Goal: Task Accomplishment & Management: Use online tool/utility

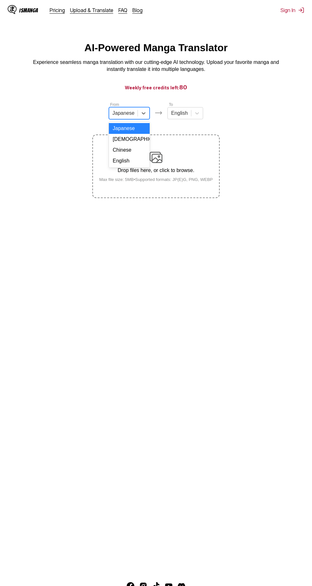
click at [143, 154] on div "Chinese" at bounding box center [129, 150] width 41 height 11
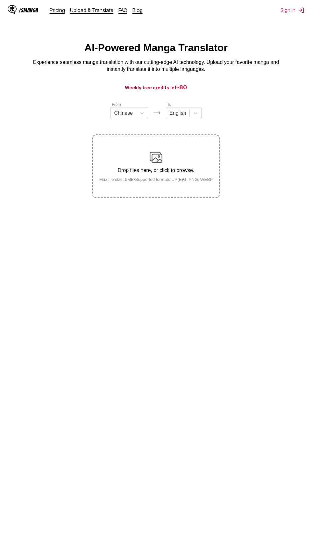
click at [204, 177] on div "Drop files here, or click to browse. Max file size: 5MB • Supported formats: JP…" at bounding box center [156, 166] width 124 height 31
click at [0, 0] on input "Drop files here, or click to browse. Max file size: 5MB • Supported formats: JP…" at bounding box center [0, 0] width 0 height 0
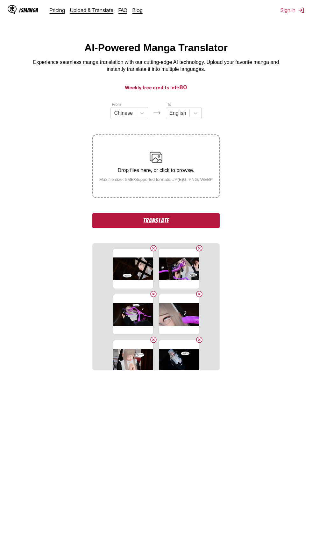
click at [207, 222] on button "Translate" at bounding box center [155, 220] width 127 height 15
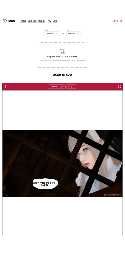
scroll to position [67, 0]
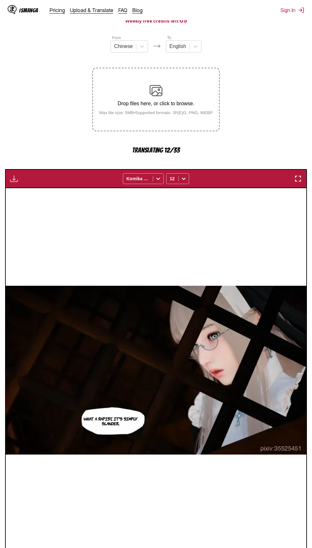
click at [298, 178] on img "button" at bounding box center [298, 179] width 8 height 8
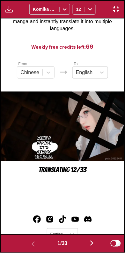
click at [86, 247] on button "button" at bounding box center [91, 243] width 38 height 9
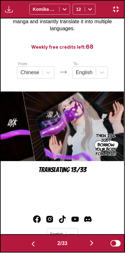
click at [32, 248] on img "button" at bounding box center [33, 244] width 8 height 8
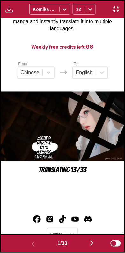
click at [79, 246] on button "button" at bounding box center [91, 243] width 38 height 9
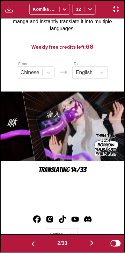
click at [83, 247] on button "button" at bounding box center [91, 243] width 38 height 9
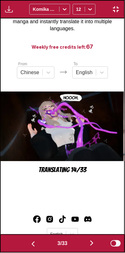
click at [87, 248] on button "button" at bounding box center [91, 243] width 38 height 9
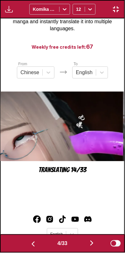
click at [37, 247] on button "button" at bounding box center [33, 243] width 38 height 9
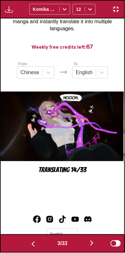
click at [37, 247] on button "button" at bounding box center [33, 243] width 38 height 9
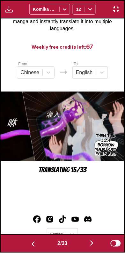
click at [35, 248] on button "button" at bounding box center [33, 243] width 38 height 9
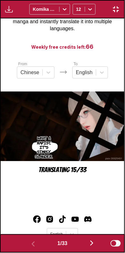
click at [85, 246] on button "button" at bounding box center [91, 243] width 38 height 9
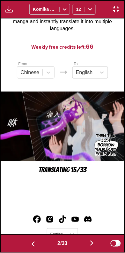
click at [87, 245] on button "button" at bounding box center [91, 243] width 38 height 9
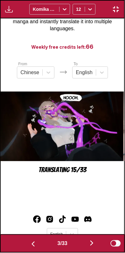
click at [87, 244] on button "button" at bounding box center [91, 243] width 38 height 9
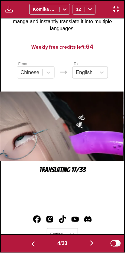
click at [85, 247] on button "button" at bounding box center [91, 243] width 38 height 9
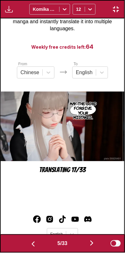
click at [86, 247] on button "button" at bounding box center [91, 243] width 38 height 9
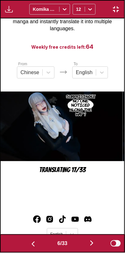
click at [87, 247] on button "button" at bounding box center [91, 243] width 38 height 9
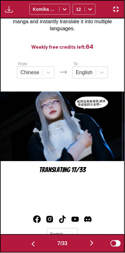
click at [86, 247] on button "button" at bounding box center [91, 243] width 38 height 9
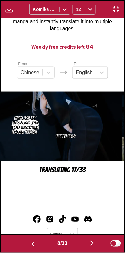
click at [35, 245] on img "button" at bounding box center [33, 244] width 8 height 8
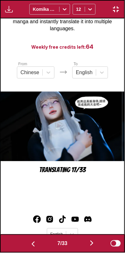
click at [36, 246] on button "button" at bounding box center [33, 243] width 38 height 9
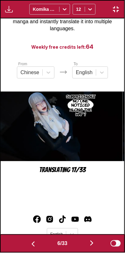
click at [89, 246] on button "button" at bounding box center [91, 243] width 38 height 9
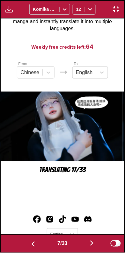
click at [88, 246] on button "button" at bounding box center [91, 243] width 38 height 9
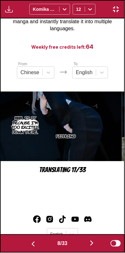
click at [88, 247] on button "button" at bounding box center [91, 243] width 38 height 9
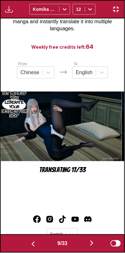
click at [87, 247] on button "button" at bounding box center [91, 243] width 38 height 9
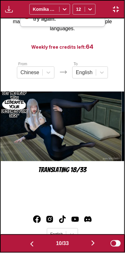
scroll to position [0, 1113]
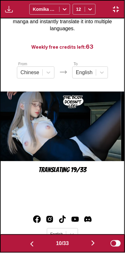
click at [86, 247] on button "button" at bounding box center [93, 243] width 38 height 9
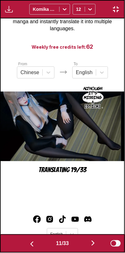
click at [88, 248] on button "button" at bounding box center [93, 243] width 38 height 9
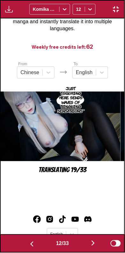
click at [87, 247] on button "button" at bounding box center [93, 243] width 38 height 9
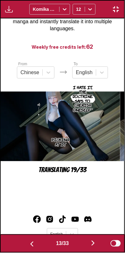
click at [90, 245] on button "button" at bounding box center [93, 243] width 38 height 9
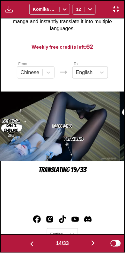
click at [86, 247] on button "button" at bounding box center [93, 243] width 38 height 9
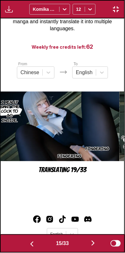
click at [87, 247] on button "button" at bounding box center [93, 243] width 38 height 9
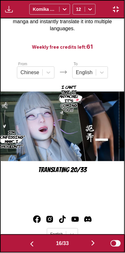
click at [88, 246] on button "button" at bounding box center [93, 243] width 38 height 9
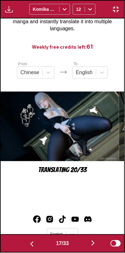
click at [89, 244] on button "button" at bounding box center [93, 243] width 38 height 9
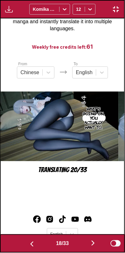
click at [92, 244] on img "button" at bounding box center [93, 243] width 8 height 8
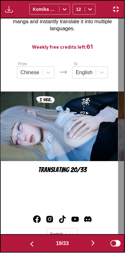
click at [96, 245] on img "button" at bounding box center [93, 243] width 8 height 8
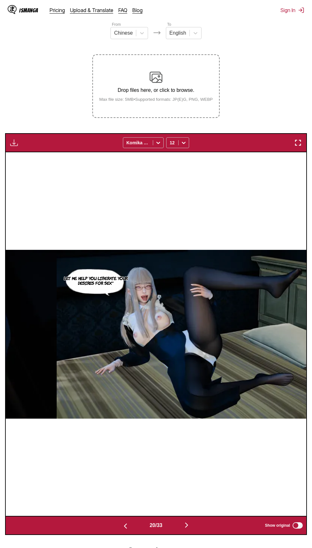
scroll to position [0, 5704]
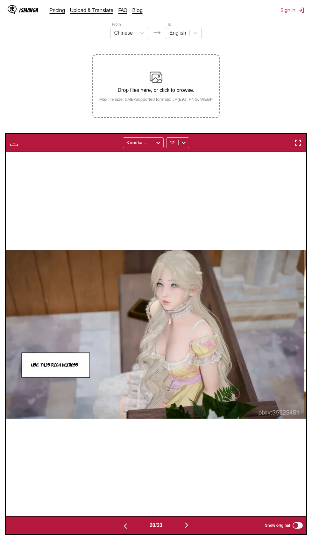
click at [298, 145] on img "button" at bounding box center [298, 143] width 8 height 8
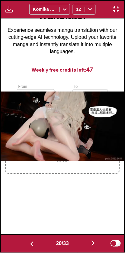
scroll to position [0, 2350]
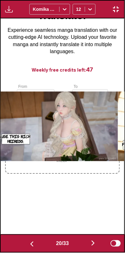
click at [93, 248] on button "button" at bounding box center [93, 243] width 38 height 9
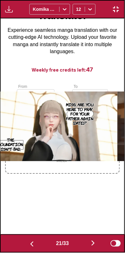
click at [88, 247] on button "button" at bounding box center [93, 243] width 38 height 9
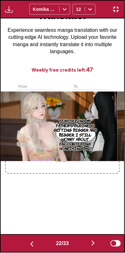
click at [91, 247] on button "button" at bounding box center [93, 243] width 38 height 9
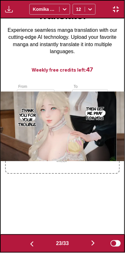
click at [89, 245] on button "button" at bounding box center [93, 243] width 38 height 9
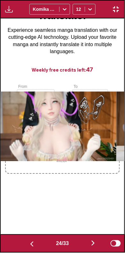
click at [92, 244] on img "button" at bounding box center [93, 243] width 8 height 8
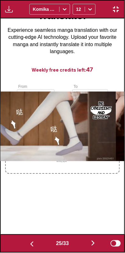
click at [25, 245] on button "button" at bounding box center [32, 243] width 38 height 9
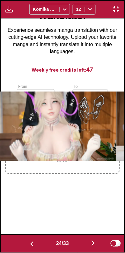
click at [31, 244] on img "button" at bounding box center [32, 244] width 8 height 8
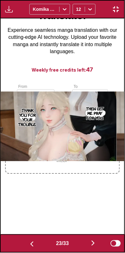
click at [86, 246] on button "button" at bounding box center [93, 243] width 38 height 9
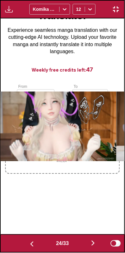
click at [83, 245] on button "button" at bounding box center [93, 243] width 38 height 9
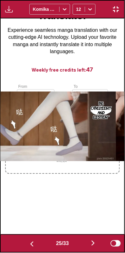
click at [85, 246] on button "button" at bounding box center [93, 243] width 38 height 9
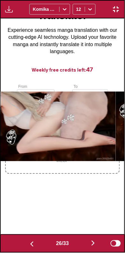
click at [85, 247] on button "button" at bounding box center [93, 243] width 38 height 9
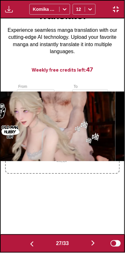
click at [86, 248] on button "button" at bounding box center [93, 243] width 38 height 9
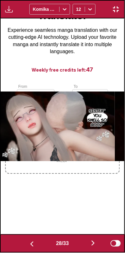
click at [84, 247] on button "button" at bounding box center [93, 243] width 38 height 9
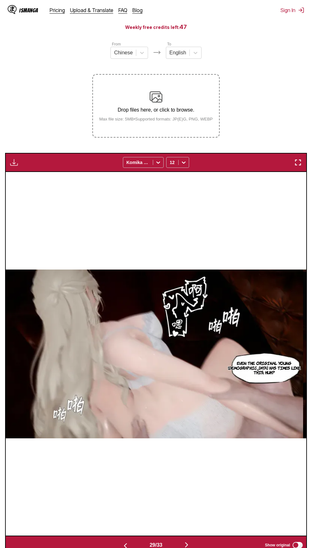
scroll to position [78, 0]
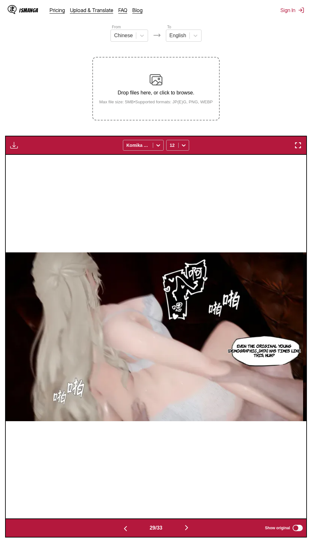
click at [298, 146] on img "button" at bounding box center [298, 145] width 8 height 8
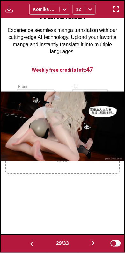
scroll to position [0, 3463]
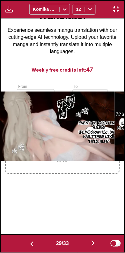
click at [91, 246] on button "button" at bounding box center [93, 243] width 38 height 9
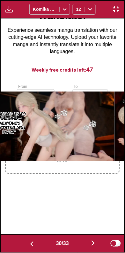
click at [83, 247] on button "button" at bounding box center [93, 243] width 38 height 9
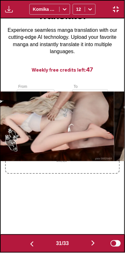
click at [82, 247] on button "button" at bounding box center [93, 243] width 38 height 9
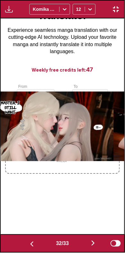
click at [82, 247] on button "button" at bounding box center [93, 243] width 38 height 9
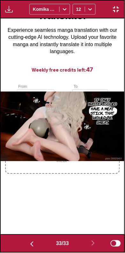
click at [32, 247] on img "button" at bounding box center [32, 244] width 8 height 8
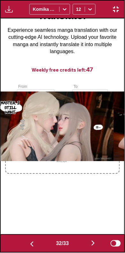
click at [32, 247] on img "button" at bounding box center [32, 244] width 8 height 8
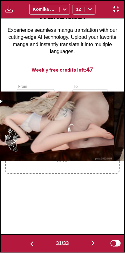
click at [34, 247] on button "button" at bounding box center [32, 243] width 38 height 9
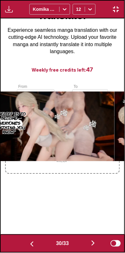
click at [34, 247] on button "button" at bounding box center [32, 243] width 38 height 9
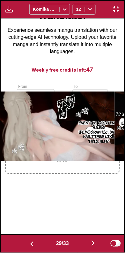
click at [34, 247] on img "button" at bounding box center [32, 244] width 8 height 8
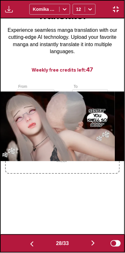
click at [34, 247] on img "button" at bounding box center [32, 244] width 8 height 8
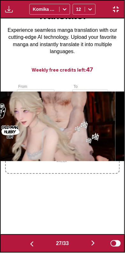
click at [34, 247] on img "button" at bounding box center [32, 244] width 8 height 8
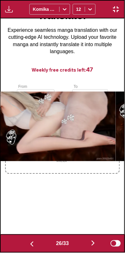
click at [34, 247] on button "button" at bounding box center [32, 243] width 38 height 9
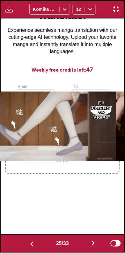
click at [32, 247] on img "button" at bounding box center [32, 244] width 8 height 8
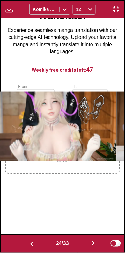
click at [33, 247] on img "button" at bounding box center [32, 244] width 8 height 8
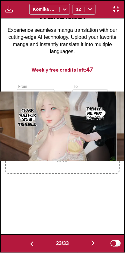
click at [33, 247] on img "button" at bounding box center [32, 244] width 8 height 8
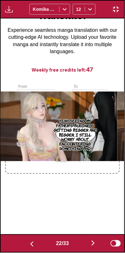
click at [33, 247] on img "button" at bounding box center [32, 244] width 8 height 8
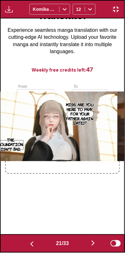
click at [32, 247] on img "button" at bounding box center [32, 244] width 8 height 8
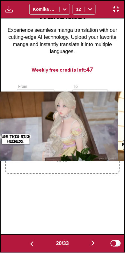
click at [33, 247] on img "button" at bounding box center [32, 244] width 8 height 8
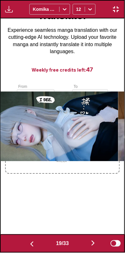
click at [33, 247] on img "button" at bounding box center [32, 244] width 8 height 8
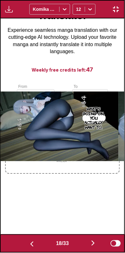
click at [32, 248] on button "button" at bounding box center [32, 243] width 38 height 9
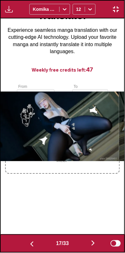
click at [32, 248] on button "button" at bounding box center [32, 243] width 38 height 9
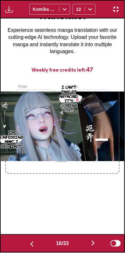
click at [90, 245] on button "button" at bounding box center [93, 243] width 38 height 9
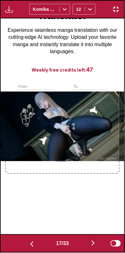
click at [91, 245] on img "button" at bounding box center [93, 243] width 8 height 8
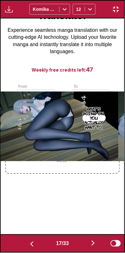
click at [92, 243] on img "button" at bounding box center [93, 243] width 8 height 8
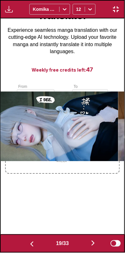
click at [91, 242] on img "button" at bounding box center [93, 243] width 8 height 8
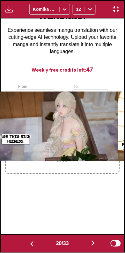
click at [90, 243] on button "button" at bounding box center [93, 243] width 38 height 9
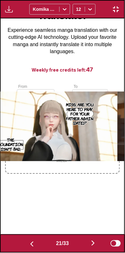
click at [34, 247] on button "button" at bounding box center [32, 243] width 38 height 9
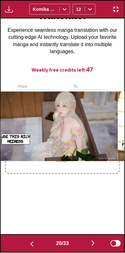
click at [83, 247] on button "button" at bounding box center [93, 243] width 38 height 9
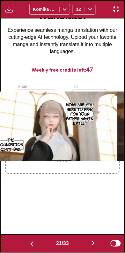
click at [84, 248] on button "button" at bounding box center [93, 243] width 38 height 9
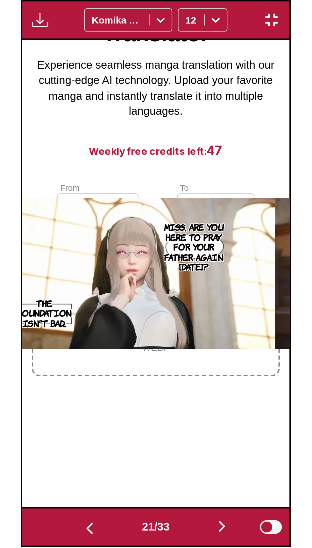
scroll to position [0, 2597]
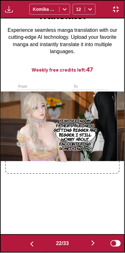
click at [115, 5] on button "button" at bounding box center [115, 9] width 11 height 8
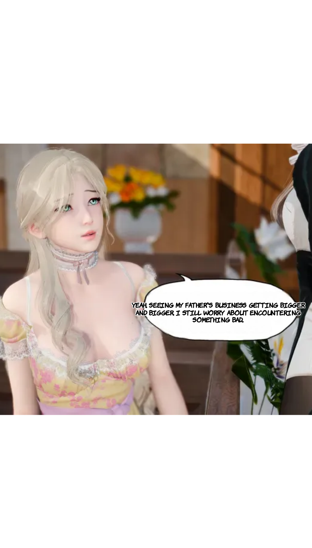
scroll to position [44, 0]
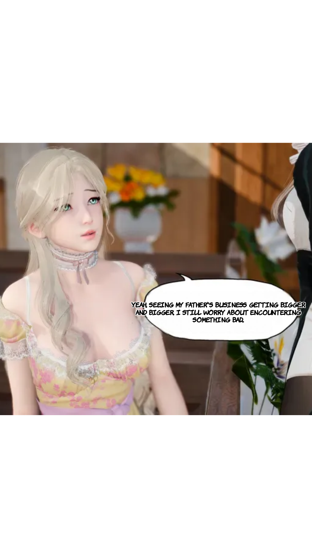
click at [108, 515] on div "Yeah, seeing my father's business getting bigger and bigger, I still worry abou…" at bounding box center [153, 371] width 300 height 364
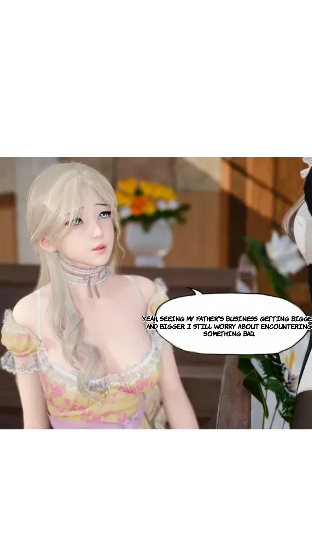
scroll to position [0, 6605]
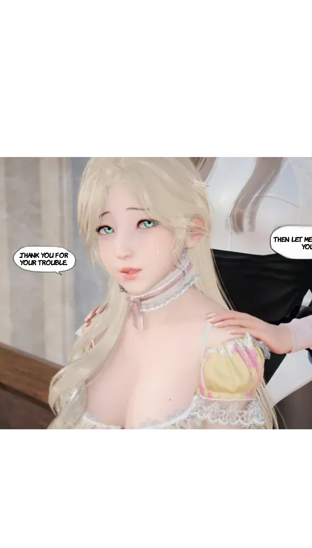
scroll to position [0, 6905]
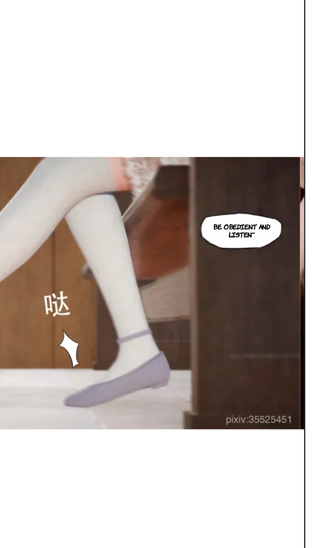
scroll to position [44, 0]
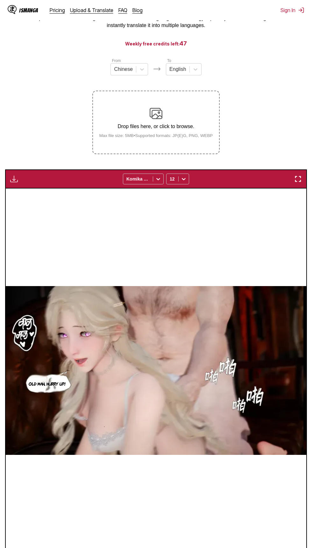
click at [298, 179] on img "button" at bounding box center [298, 179] width 8 height 8
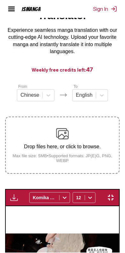
scroll to position [0, 3216]
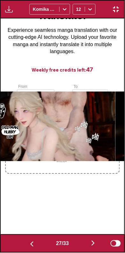
click at [35, 247] on button "button" at bounding box center [32, 243] width 38 height 9
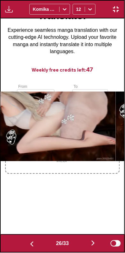
click at [33, 245] on img "button" at bounding box center [32, 244] width 8 height 8
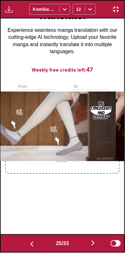
click at [33, 245] on img "button" at bounding box center [32, 244] width 8 height 8
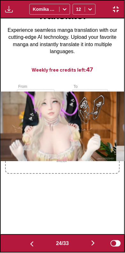
click at [34, 245] on img "button" at bounding box center [32, 244] width 8 height 8
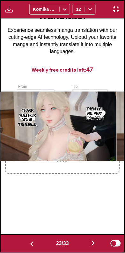
click at [33, 244] on img "button" at bounding box center [32, 244] width 8 height 8
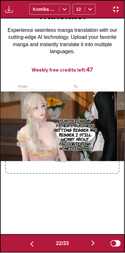
click at [99, 245] on button "button" at bounding box center [93, 243] width 38 height 9
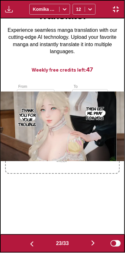
click at [90, 244] on button "button" at bounding box center [93, 243] width 38 height 9
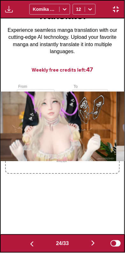
click at [94, 247] on button "button" at bounding box center [93, 243] width 38 height 9
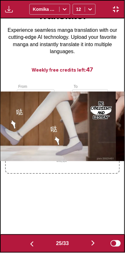
click at [93, 245] on img "button" at bounding box center [93, 243] width 8 height 8
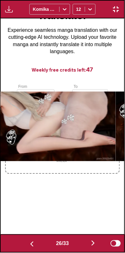
click at [90, 246] on button "button" at bounding box center [93, 243] width 38 height 9
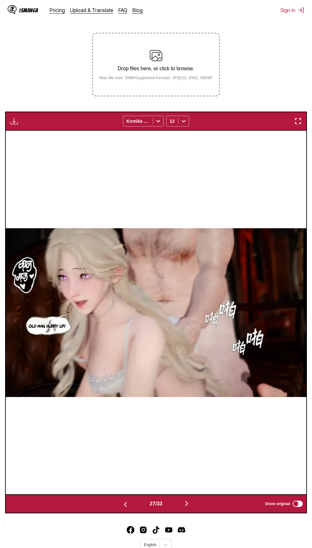
scroll to position [0, 0]
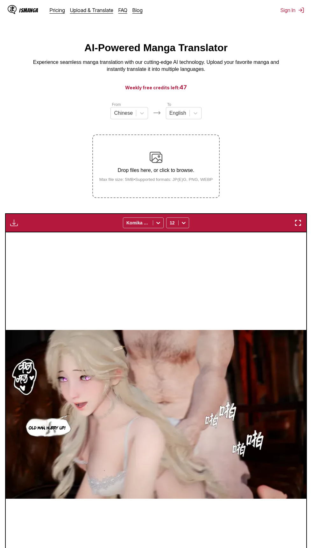
click at [184, 151] on label "Drop files here, or click to browse. Max file size: 5MB • Supported formats: JP…" at bounding box center [156, 166] width 126 height 62
click at [0, 0] on input "Drop files here, or click to browse. Max file size: 5MB • Supported formats: JP…" at bounding box center [0, 0] width 0 height 0
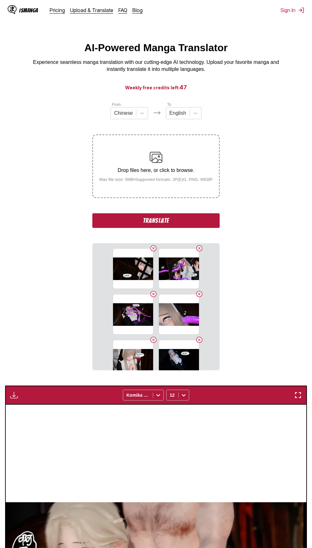
click at [206, 218] on button "Translate" at bounding box center [155, 220] width 127 height 15
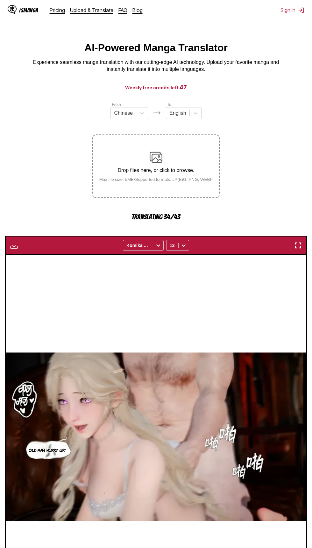
scroll to position [67, 0]
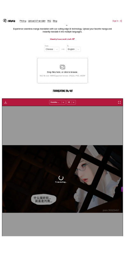
scroll to position [51, 0]
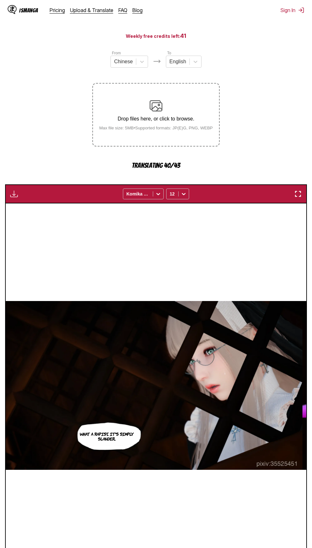
click at [207, 107] on div "Drop files here, or click to browse. Max file size: 5MB • Supported formats: JP…" at bounding box center [156, 115] width 124 height 31
click at [174, 105] on div "Drop files here, or click to browse. Max file size: 5MB • Supported formats: JP…" at bounding box center [156, 115] width 124 height 31
click at [162, 107] on div "Drop files here, or click to browse. Max file size: 5MB • Supported formats: JP…" at bounding box center [156, 115] width 124 height 31
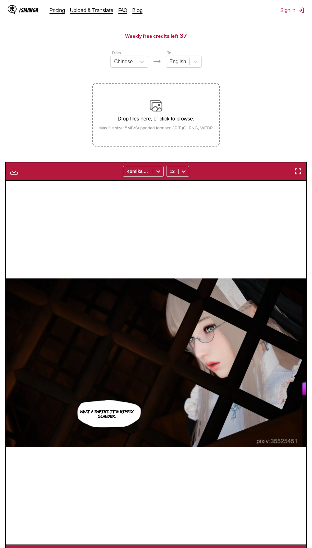
click at [201, 118] on p "Drop files here, or click to browse." at bounding box center [156, 119] width 124 height 6
click at [0, 0] on input "Drop files here, or click to browse. Max file size: 5MB • Supported formats: JP…" at bounding box center [0, 0] width 0 height 0
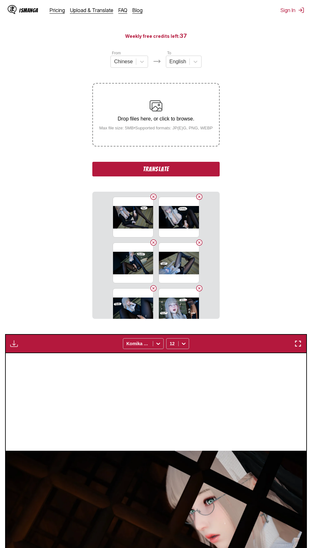
click at [198, 170] on button "Translate" at bounding box center [155, 169] width 127 height 15
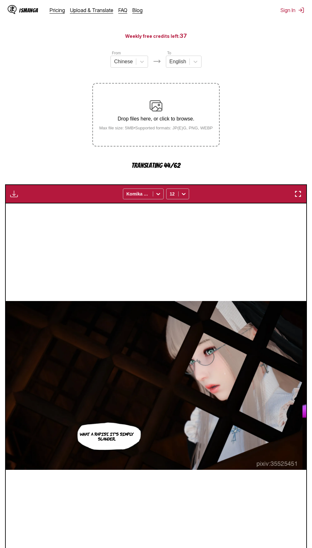
click at [296, 191] on img "button" at bounding box center [298, 194] width 8 height 8
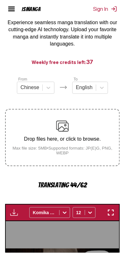
scroll to position [0, 4082]
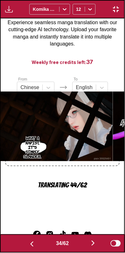
click at [90, 244] on button "button" at bounding box center [93, 243] width 38 height 9
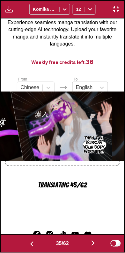
click at [95, 247] on button "button" at bounding box center [93, 243] width 38 height 9
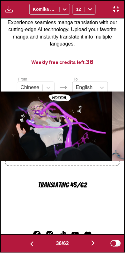
click at [92, 244] on img "button" at bounding box center [93, 243] width 8 height 8
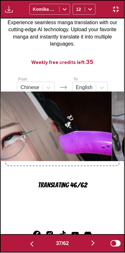
click at [30, 245] on img "button" at bounding box center [32, 244] width 8 height 8
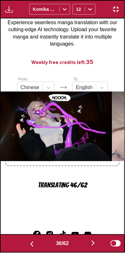
click at [32, 244] on img "button" at bounding box center [32, 244] width 8 height 8
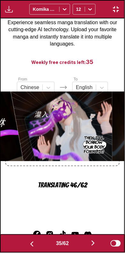
click at [29, 244] on img "button" at bounding box center [32, 244] width 8 height 8
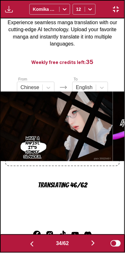
click at [89, 244] on button "button" at bounding box center [93, 243] width 38 height 9
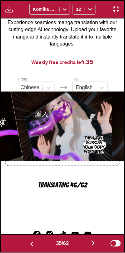
click at [92, 243] on img "button" at bounding box center [93, 243] width 8 height 8
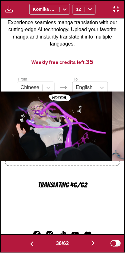
click at [90, 244] on button "button" at bounding box center [93, 243] width 38 height 9
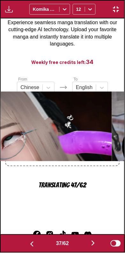
click at [85, 245] on button "button" at bounding box center [93, 243] width 38 height 9
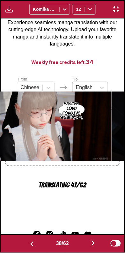
click at [86, 244] on button "button" at bounding box center [93, 243] width 38 height 9
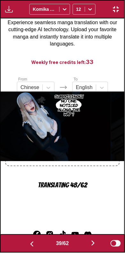
click at [93, 252] on div "39 / 62 Show original" at bounding box center [62, 243] width 125 height 18
click at [92, 245] on img "button" at bounding box center [93, 243] width 8 height 8
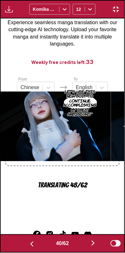
click at [90, 245] on button "button" at bounding box center [93, 243] width 38 height 9
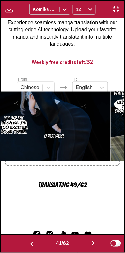
click at [86, 244] on button "button" at bounding box center [93, 243] width 38 height 9
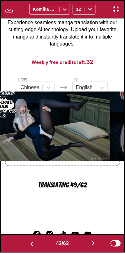
click at [88, 247] on button "button" at bounding box center [93, 243] width 38 height 9
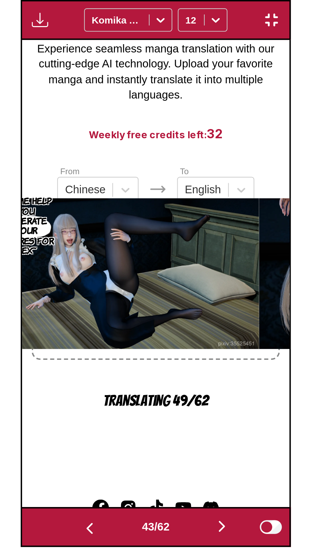
scroll to position [0, 5195]
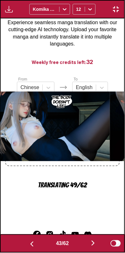
click at [119, 10] on img "button" at bounding box center [116, 9] width 8 height 8
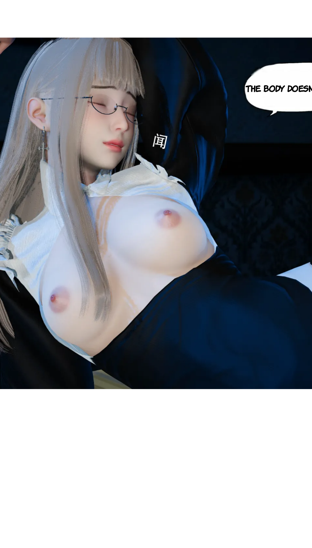
scroll to position [67, 0]
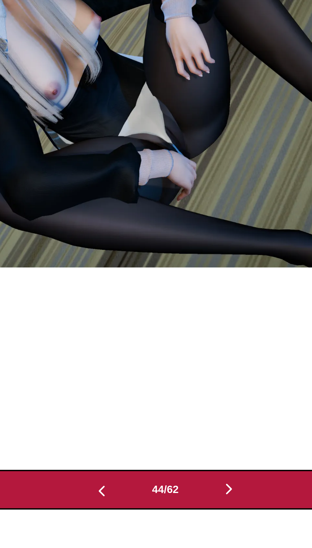
scroll to position [109, 0]
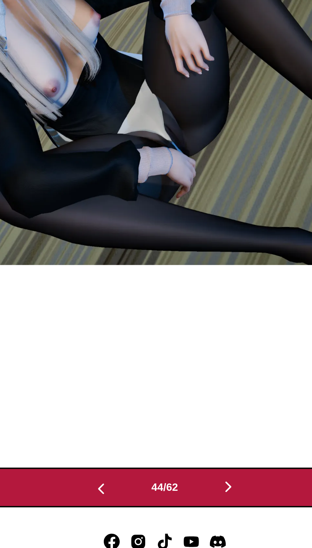
click at [179, 519] on button "button" at bounding box center [186, 518] width 38 height 9
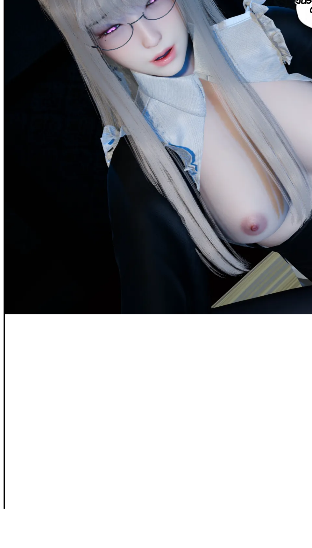
scroll to position [67, 0]
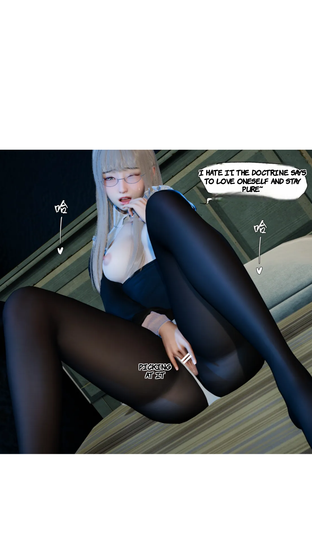
scroll to position [0, 13810]
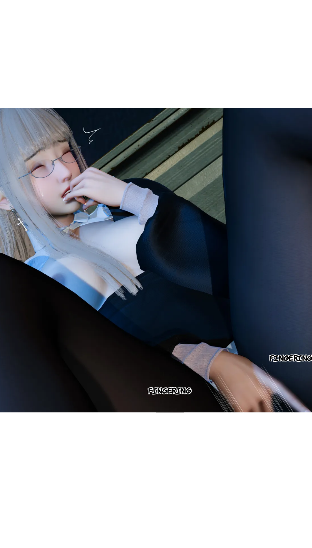
scroll to position [67, 0]
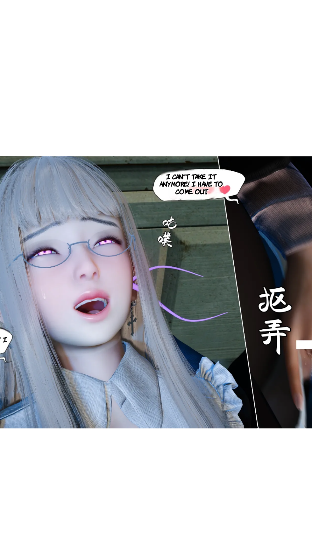
scroll to position [0, 14710]
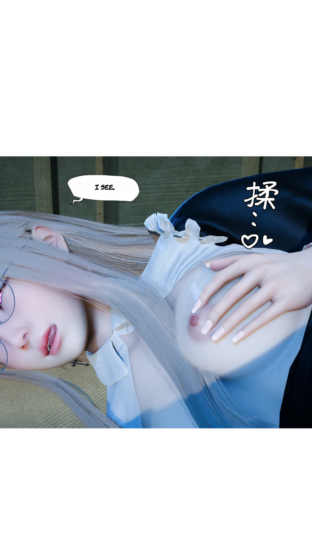
scroll to position [0, 15611]
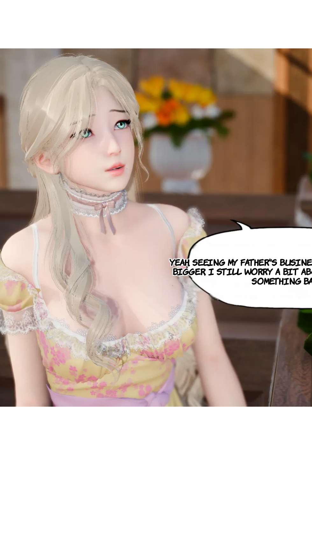
scroll to position [67, 0]
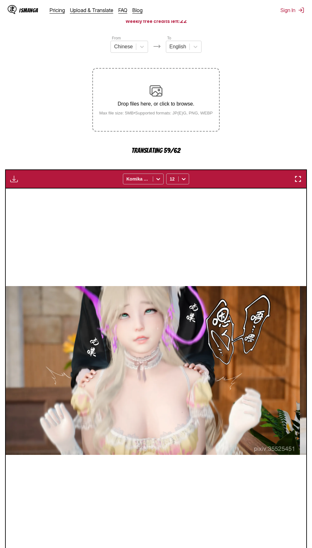
scroll to position [78, 0]
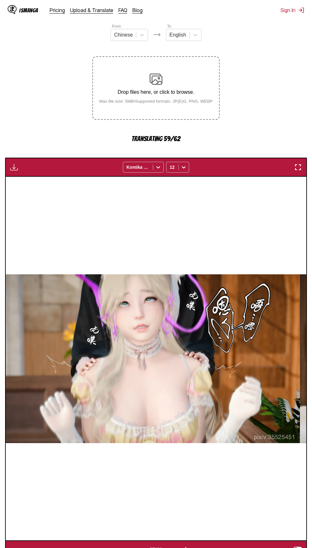
click at [298, 167] on img "button" at bounding box center [298, 167] width 8 height 8
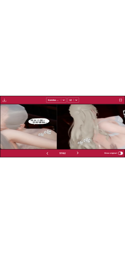
scroll to position [0, 14086]
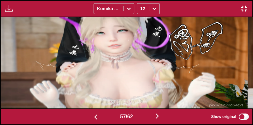
click at [216, 55] on img at bounding box center [121, 62] width 251 height 91
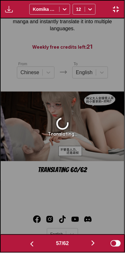
scroll to position [0, 6927]
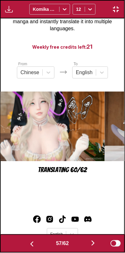
click at [111, 8] on button "button" at bounding box center [115, 9] width 11 height 8
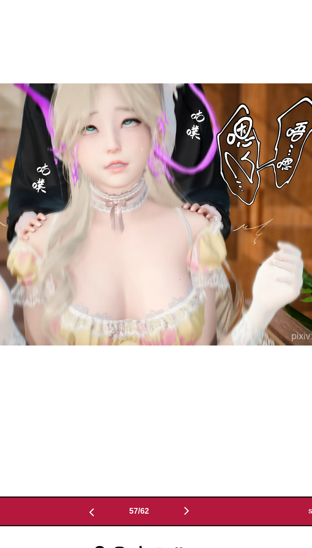
scroll to position [103, 0]
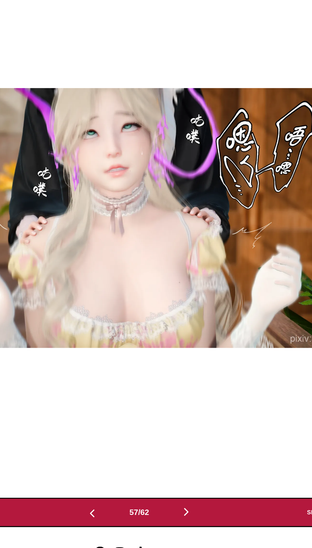
click at [180, 527] on button "button" at bounding box center [186, 524] width 38 height 9
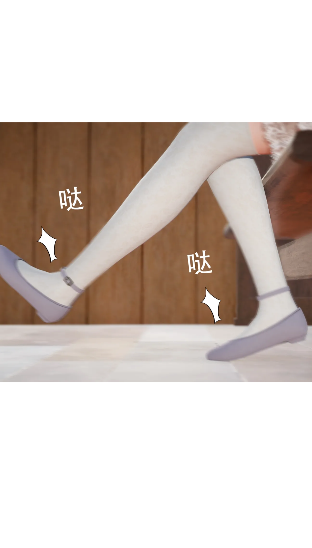
scroll to position [67, 0]
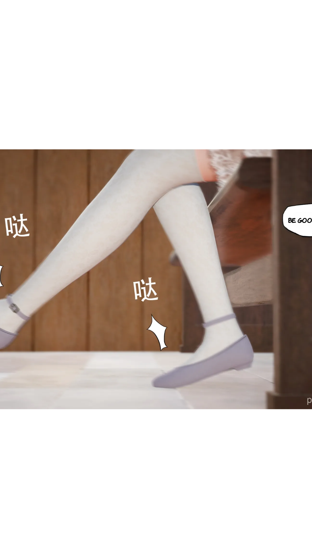
scroll to position [0, 17412]
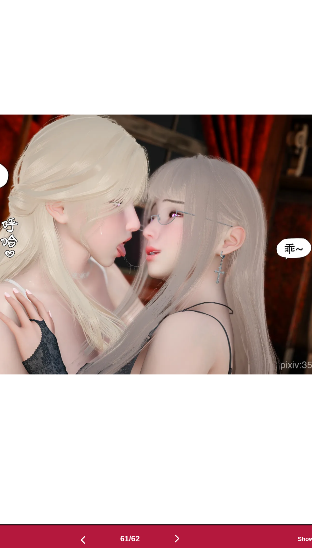
scroll to position [44, 0]
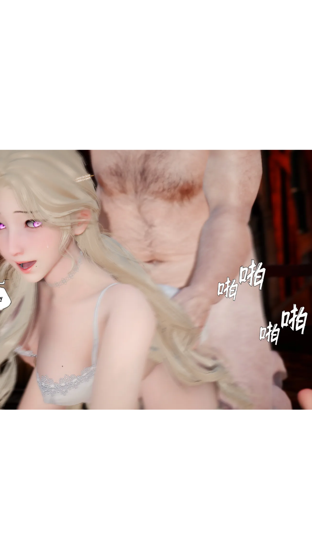
scroll to position [44, 0]
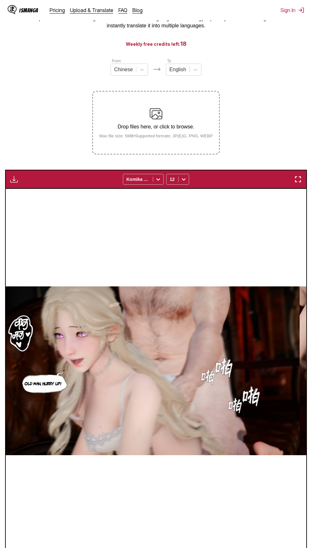
click at [184, 123] on div "Drop files here, or click to browse. Max file size: 5MB • Supported formats: JP…" at bounding box center [156, 122] width 124 height 31
click at [0, 0] on input "Drop files here, or click to browse. Max file size: 5MB • Supported formats: JP…" at bounding box center [0, 0] width 0 height 0
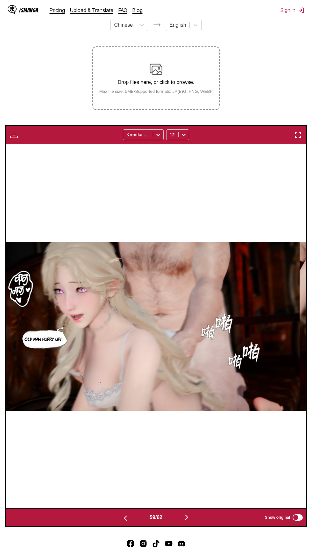
scroll to position [127, 0]
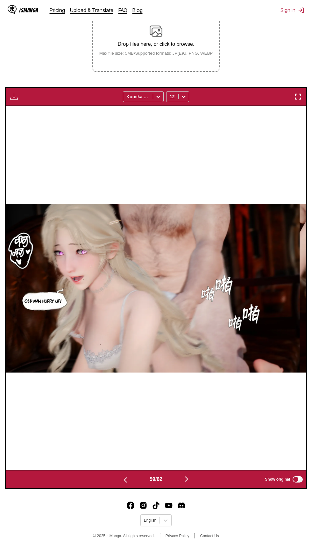
click at [188, 478] on img "button" at bounding box center [186, 479] width 8 height 8
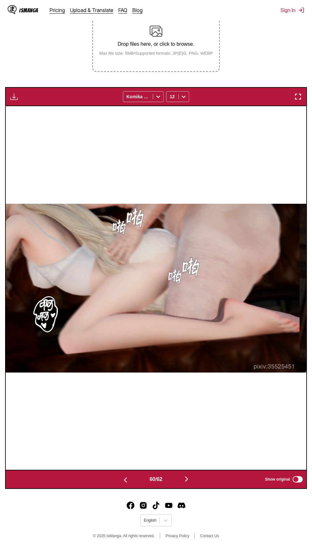
click at [193, 479] on button "button" at bounding box center [186, 479] width 38 height 9
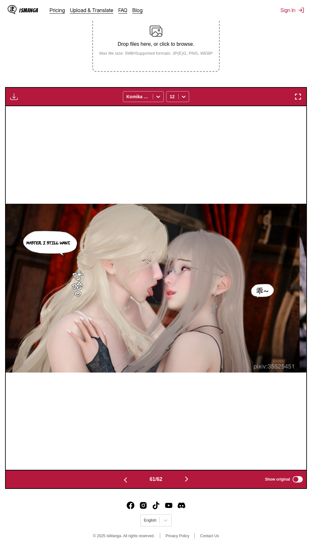
click at [194, 476] on button "button" at bounding box center [186, 479] width 38 height 9
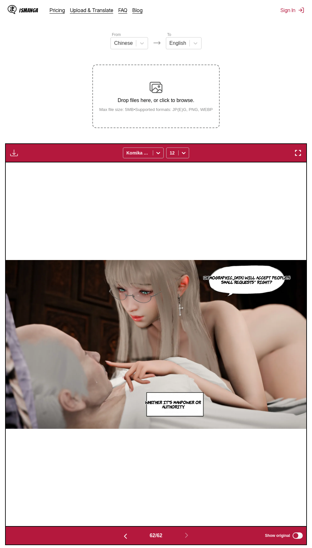
scroll to position [0, 0]
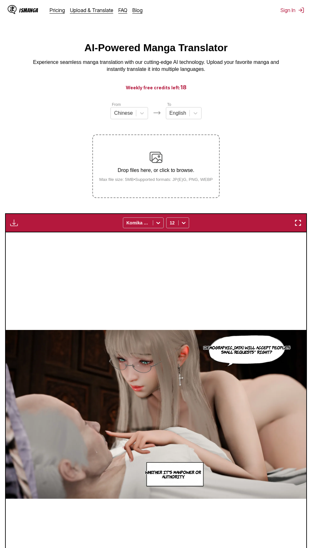
click at [189, 172] on p "Drop files here, or click to browse." at bounding box center [156, 171] width 124 height 6
click at [0, 0] on input "Drop files here, or click to browse. Max file size: 5MB • Supported formats: JP…" at bounding box center [0, 0] width 0 height 0
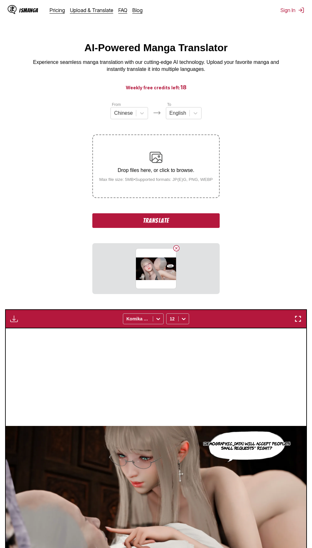
click at [218, 222] on button "Translate" at bounding box center [155, 220] width 127 height 15
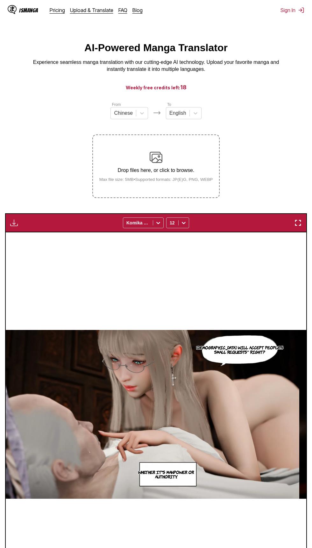
click at [195, 190] on label "Drop files here, or click to browse. Max file size: 5MB • Supported formats: JP…" at bounding box center [156, 166] width 126 height 62
click at [0, 0] on input "Drop files here, or click to browse. Max file size: 5MB • Supported formats: JP…" at bounding box center [0, 0] width 0 height 0
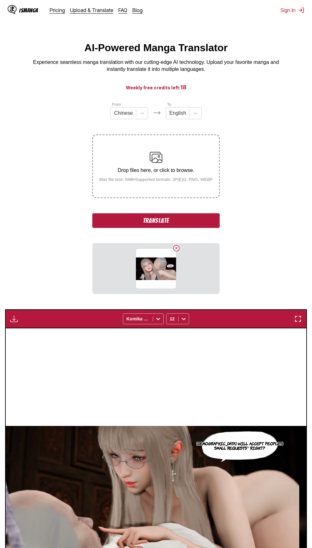
click at [218, 225] on button "Translate" at bounding box center [155, 220] width 127 height 15
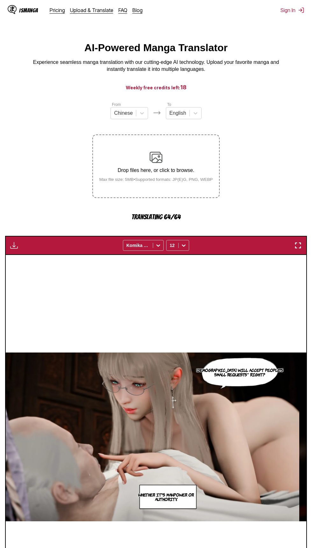
click at [209, 188] on div "Drop files here, or click to browse. Max file size: 5MB • Supported formats: JP…" at bounding box center [155, 166] width 127 height 64
click at [200, 164] on div "Drop files here, or click to browse. Max file size: 5MB • Supported formats: JP…" at bounding box center [156, 166] width 124 height 31
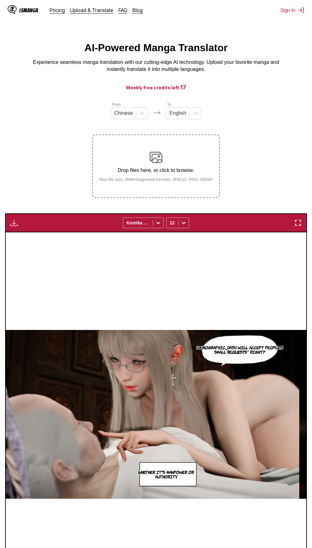
click at [198, 166] on div "Drop files here, or click to browse. Max file size: 5MB • Supported formats: JP…" at bounding box center [156, 166] width 124 height 31
click at [0, 0] on input "Drop files here, or click to browse. Max file size: 5MB • Supported formats: JP…" at bounding box center [0, 0] width 0 height 0
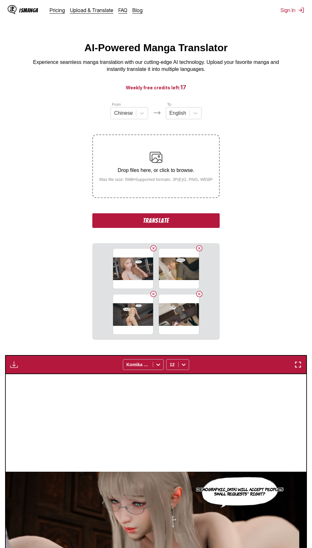
click at [216, 224] on button "Translate" at bounding box center [155, 220] width 127 height 15
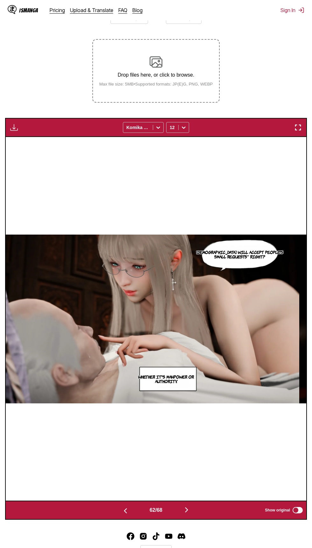
scroll to position [127, 0]
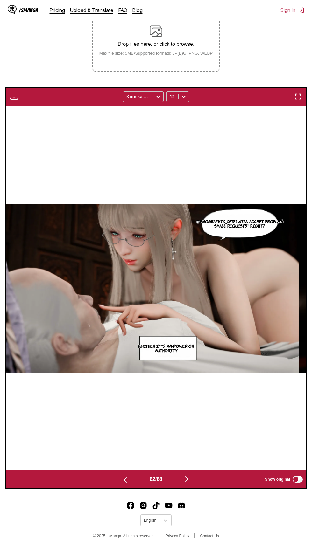
click at [176, 480] on button "button" at bounding box center [186, 479] width 38 height 9
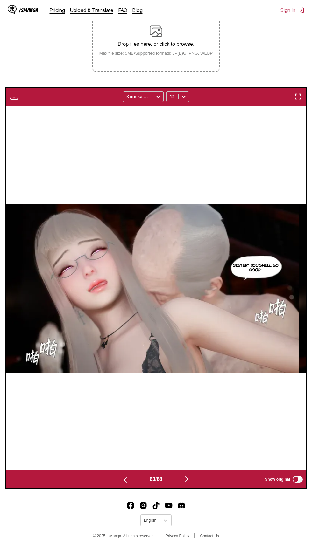
click at [182, 477] on button "button" at bounding box center [186, 479] width 38 height 9
click at [181, 481] on button "button" at bounding box center [186, 479] width 38 height 9
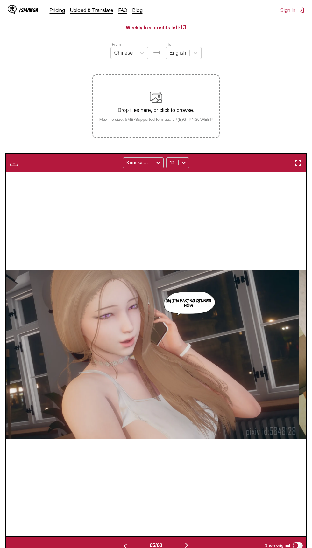
scroll to position [0, 0]
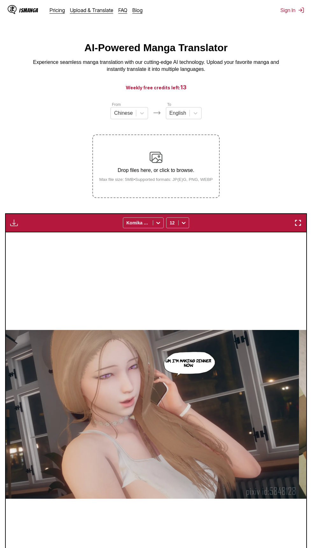
click at [173, 154] on div "Drop files here, or click to browse. Max file size: 5MB • Supported formats: JP…" at bounding box center [156, 166] width 124 height 31
click at [0, 0] on input "Drop files here, or click to browse. Max file size: 5MB • Supported formats: JP…" at bounding box center [0, 0] width 0 height 0
click at [189, 170] on p "Drop files here, or click to browse." at bounding box center [156, 171] width 124 height 6
click at [0, 0] on input "Drop files here, or click to browse. Max file size: 5MB • Supported formats: JP…" at bounding box center [0, 0] width 0 height 0
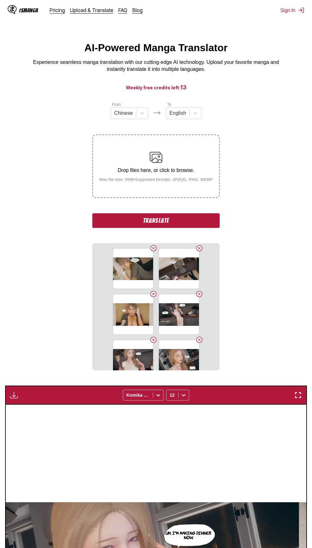
click at [195, 219] on button "Translate" at bounding box center [155, 220] width 127 height 15
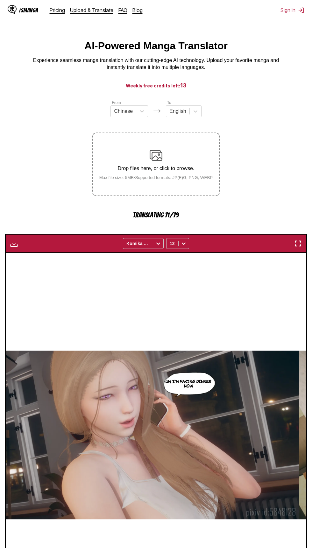
scroll to position [67, 0]
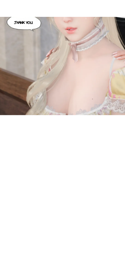
scroll to position [67, 0]
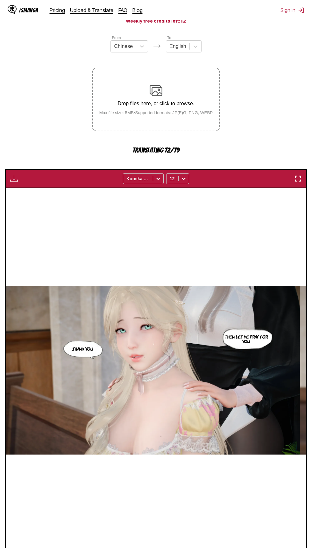
click at [298, 177] on img "button" at bounding box center [298, 179] width 8 height 8
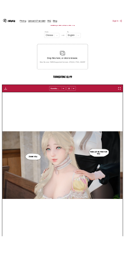
scroll to position [0, 6803]
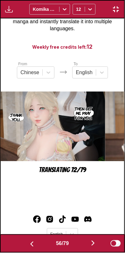
click at [34, 243] on button "button" at bounding box center [32, 243] width 38 height 9
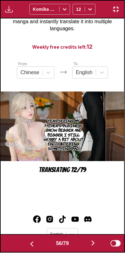
click at [32, 243] on img "button" at bounding box center [32, 244] width 8 height 8
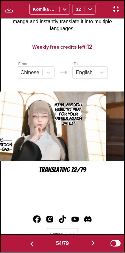
click at [31, 243] on img "button" at bounding box center [32, 244] width 8 height 8
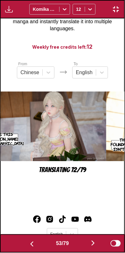
click at [31, 242] on img "button" at bounding box center [32, 244] width 8 height 8
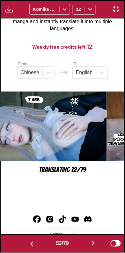
click at [31, 242] on img "button" at bounding box center [32, 244] width 8 height 8
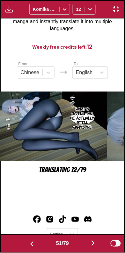
click at [32, 241] on img "button" at bounding box center [32, 244] width 8 height 8
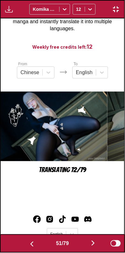
click at [31, 241] on img "button" at bounding box center [32, 244] width 8 height 8
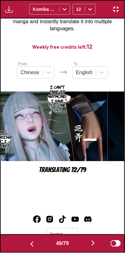
click at [31, 242] on img "button" at bounding box center [32, 244] width 8 height 8
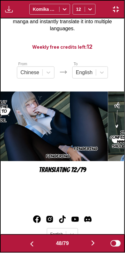
click at [31, 242] on img "button" at bounding box center [32, 244] width 8 height 8
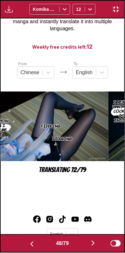
click at [31, 242] on img "button" at bounding box center [32, 244] width 8 height 8
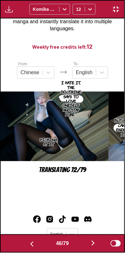
click at [31, 242] on img "button" at bounding box center [32, 244] width 8 height 8
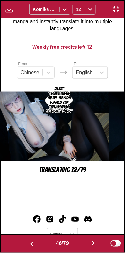
click at [32, 242] on img "button" at bounding box center [32, 244] width 8 height 8
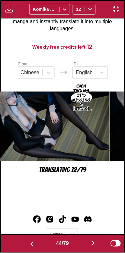
click at [32, 243] on img "button" at bounding box center [32, 244] width 8 height 8
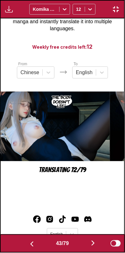
click at [33, 243] on img "button" at bounding box center [32, 244] width 8 height 8
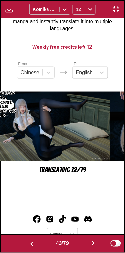
click at [33, 243] on img "button" at bounding box center [32, 244] width 8 height 8
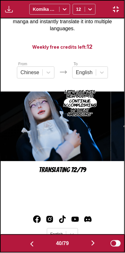
click at [34, 243] on button "button" at bounding box center [32, 243] width 38 height 9
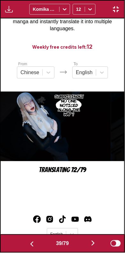
click at [34, 243] on img "button" at bounding box center [32, 244] width 8 height 8
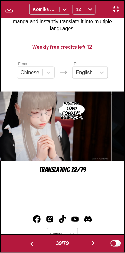
click at [35, 244] on button "button" at bounding box center [32, 243] width 38 height 9
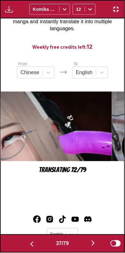
click at [36, 243] on button "button" at bounding box center [32, 243] width 38 height 9
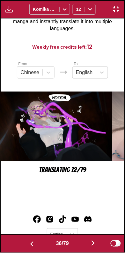
click at [36, 244] on button "button" at bounding box center [32, 243] width 38 height 9
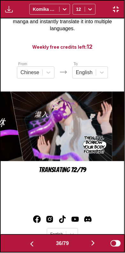
click at [35, 243] on button "button" at bounding box center [32, 243] width 38 height 9
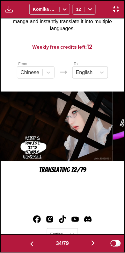
click at [89, 241] on button "button" at bounding box center [93, 243] width 38 height 9
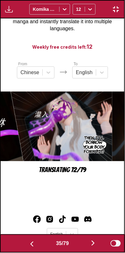
click at [89, 243] on button "button" at bounding box center [93, 243] width 38 height 9
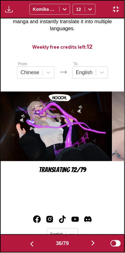
click at [34, 248] on button "button" at bounding box center [32, 243] width 38 height 9
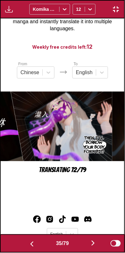
click at [28, 246] on img "button" at bounding box center [32, 244] width 8 height 8
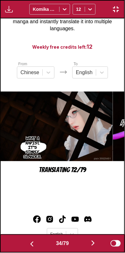
click at [89, 241] on button "button" at bounding box center [93, 243] width 38 height 9
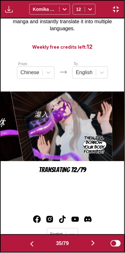
click at [86, 242] on button "button" at bounding box center [93, 243] width 38 height 9
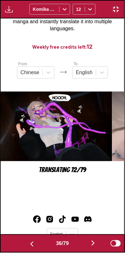
click at [87, 242] on button "button" at bounding box center [93, 243] width 38 height 9
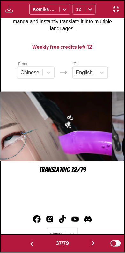
click at [93, 241] on img "button" at bounding box center [93, 243] width 8 height 8
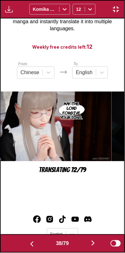
click at [91, 242] on img "button" at bounding box center [93, 243] width 8 height 8
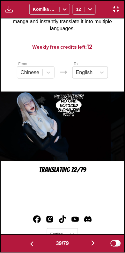
click at [91, 241] on img "button" at bounding box center [93, 243] width 8 height 8
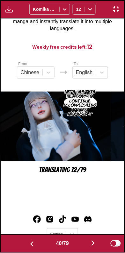
click at [91, 241] on img "button" at bounding box center [93, 243] width 8 height 8
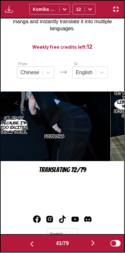
click at [91, 241] on button "button" at bounding box center [93, 243] width 38 height 9
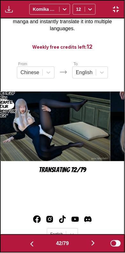
click at [90, 241] on button "button" at bounding box center [93, 243] width 38 height 9
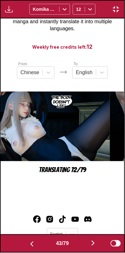
click at [29, 242] on img "button" at bounding box center [32, 244] width 8 height 8
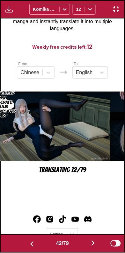
click at [95, 239] on img "button" at bounding box center [93, 243] width 8 height 8
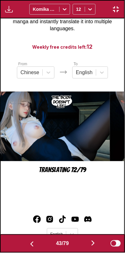
click at [94, 240] on img "button" at bounding box center [93, 243] width 8 height 8
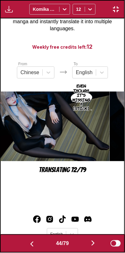
click at [94, 240] on img "button" at bounding box center [93, 243] width 8 height 8
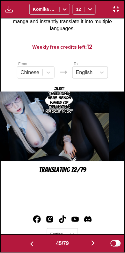
click at [93, 241] on img "button" at bounding box center [93, 243] width 8 height 8
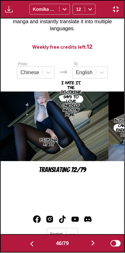
click at [93, 241] on img "button" at bounding box center [93, 243] width 8 height 8
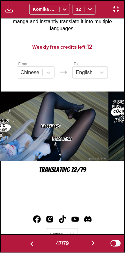
click at [94, 242] on img "button" at bounding box center [93, 243] width 8 height 8
click at [94, 240] on img "button" at bounding box center [93, 243] width 8 height 8
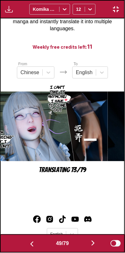
click at [94, 241] on img "button" at bounding box center [93, 243] width 8 height 8
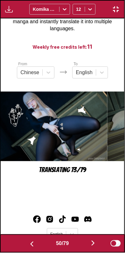
click at [94, 240] on img "button" at bounding box center [93, 243] width 8 height 8
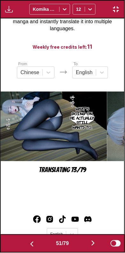
click at [94, 241] on img "button" at bounding box center [93, 243] width 8 height 8
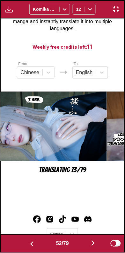
click at [94, 241] on img "button" at bounding box center [93, 243] width 8 height 8
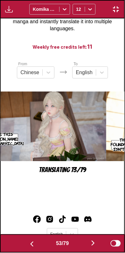
click at [93, 241] on img "button" at bounding box center [93, 243] width 8 height 8
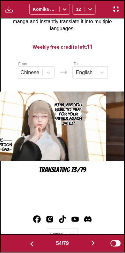
click at [94, 241] on img "button" at bounding box center [93, 243] width 8 height 8
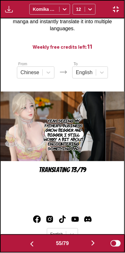
click at [92, 241] on img "button" at bounding box center [93, 243] width 8 height 8
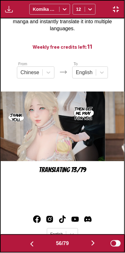
click at [91, 241] on img "button" at bounding box center [93, 243] width 8 height 8
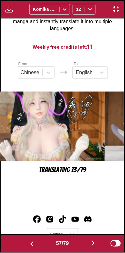
click at [25, 241] on button "button" at bounding box center [32, 243] width 38 height 9
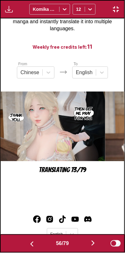
click at [22, 245] on button "button" at bounding box center [32, 243] width 38 height 9
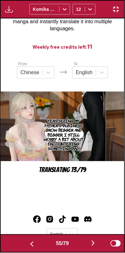
click at [28, 243] on img "button" at bounding box center [32, 244] width 8 height 8
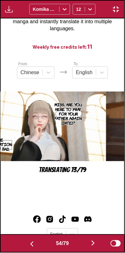
click at [19, 240] on button "button" at bounding box center [32, 243] width 38 height 9
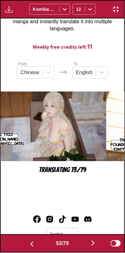
click at [96, 239] on img "button" at bounding box center [93, 243] width 8 height 8
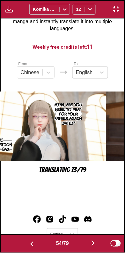
click at [96, 240] on img "button" at bounding box center [93, 243] width 8 height 8
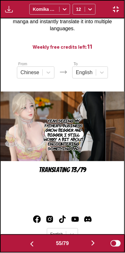
click at [95, 240] on img "button" at bounding box center [93, 243] width 8 height 8
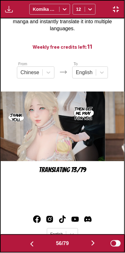
click at [92, 240] on img "button" at bounding box center [93, 243] width 8 height 8
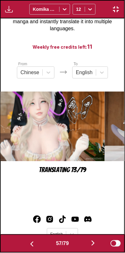
click at [92, 242] on img "button" at bounding box center [93, 243] width 8 height 8
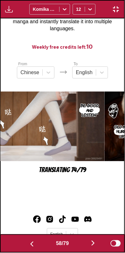
click at [92, 243] on img "button" at bounding box center [93, 243] width 8 height 8
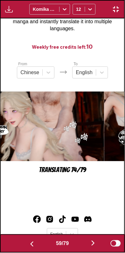
click at [89, 243] on button "button" at bounding box center [93, 243] width 38 height 9
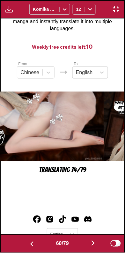
click at [88, 242] on button "button" at bounding box center [93, 243] width 38 height 9
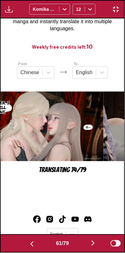
click at [88, 242] on button "button" at bounding box center [93, 243] width 38 height 9
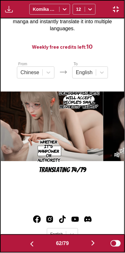
click at [90, 242] on button "button" at bounding box center [93, 243] width 38 height 9
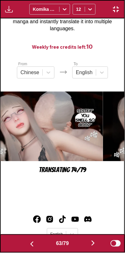
click at [113, 10] on img "button" at bounding box center [116, 9] width 8 height 8
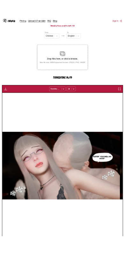
scroll to position [66, 0]
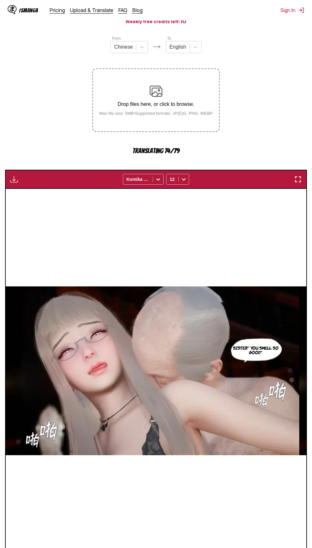
click at [295, 177] on img "button" at bounding box center [298, 179] width 8 height 8
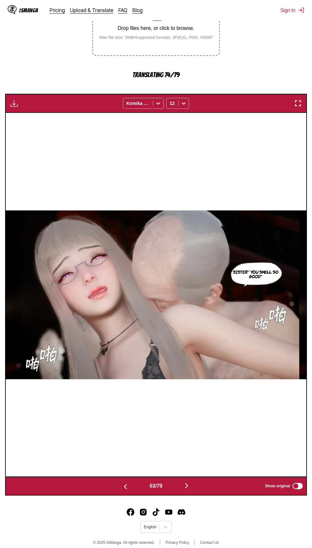
scroll to position [149, 0]
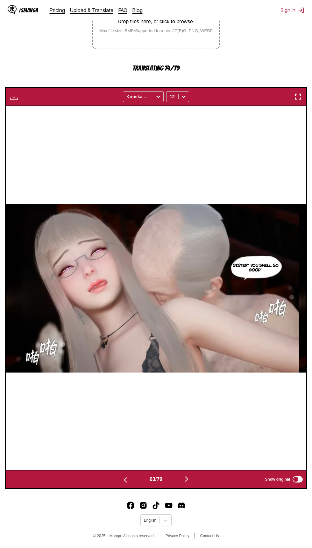
click at [296, 94] on img "button" at bounding box center [298, 97] width 8 height 8
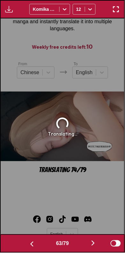
scroll to position [0, 7669]
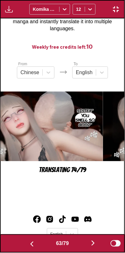
click at [91, 241] on img "button" at bounding box center [93, 243] width 8 height 8
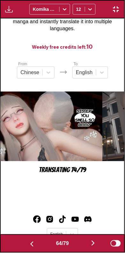
click at [95, 240] on img "button" at bounding box center [93, 243] width 8 height 8
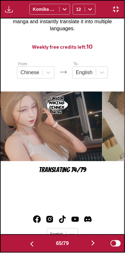
click at [28, 242] on img "button" at bounding box center [32, 244] width 8 height 8
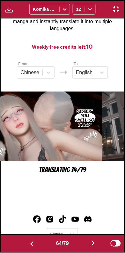
click at [29, 244] on img "button" at bounding box center [32, 244] width 8 height 8
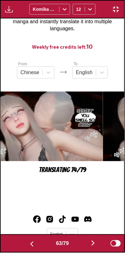
click at [95, 239] on img "button" at bounding box center [93, 243] width 8 height 8
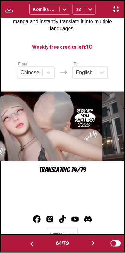
click at [94, 240] on img "button" at bounding box center [93, 243] width 8 height 8
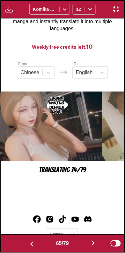
click at [95, 239] on img "button" at bounding box center [93, 243] width 8 height 8
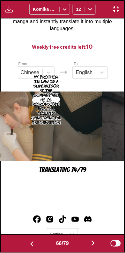
click at [95, 240] on img "button" at bounding box center [93, 243] width 8 height 8
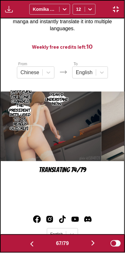
click at [93, 242] on img "button" at bounding box center [93, 243] width 8 height 8
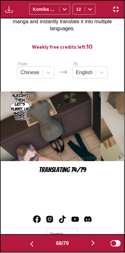
click at [31, 244] on img "button" at bounding box center [32, 244] width 8 height 8
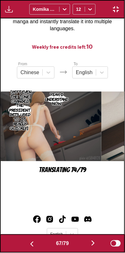
click at [31, 241] on img "button" at bounding box center [32, 244] width 8 height 8
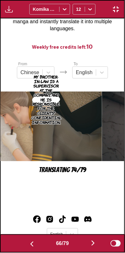
click at [91, 243] on img "button" at bounding box center [93, 243] width 8 height 8
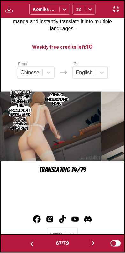
click at [91, 242] on img "button" at bounding box center [93, 243] width 8 height 8
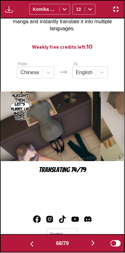
click at [89, 244] on button "button" at bounding box center [93, 243] width 38 height 9
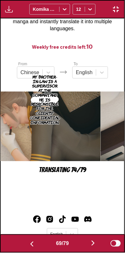
click at [92, 247] on img "button" at bounding box center [93, 243] width 8 height 8
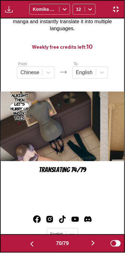
click at [93, 244] on img "button" at bounding box center [93, 243] width 8 height 8
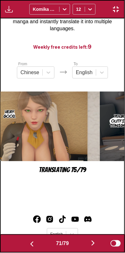
click at [28, 247] on img "button" at bounding box center [32, 244] width 8 height 8
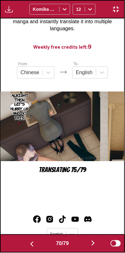
click at [90, 245] on button "button" at bounding box center [93, 243] width 38 height 9
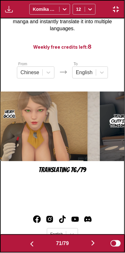
click at [86, 244] on button "button" at bounding box center [93, 243] width 38 height 9
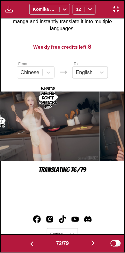
click at [84, 240] on button "button" at bounding box center [93, 243] width 38 height 9
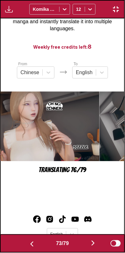
click at [86, 242] on button "button" at bounding box center [93, 243] width 38 height 9
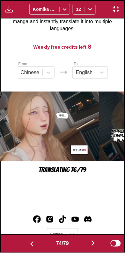
click at [85, 244] on button "button" at bounding box center [93, 243] width 38 height 9
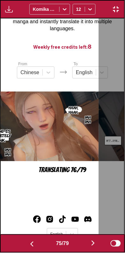
click at [82, 244] on button "button" at bounding box center [93, 243] width 38 height 9
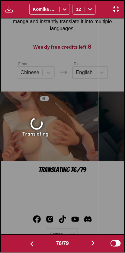
click at [83, 243] on button "button" at bounding box center [93, 243] width 38 height 9
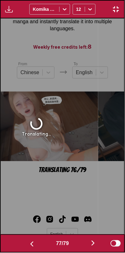
click at [84, 243] on button "button" at bounding box center [93, 243] width 38 height 9
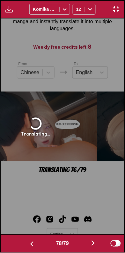
click at [83, 244] on button "button" at bounding box center [93, 243] width 38 height 9
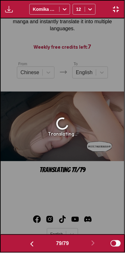
click at [33, 244] on img "button" at bounding box center [32, 244] width 8 height 8
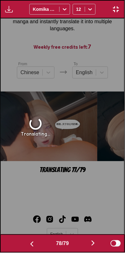
click at [32, 244] on img "button" at bounding box center [32, 244] width 8 height 8
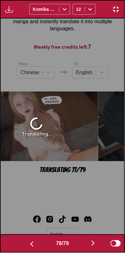
click at [29, 244] on img "button" at bounding box center [32, 244] width 8 height 8
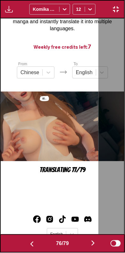
click at [28, 244] on img "button" at bounding box center [32, 244] width 8 height 8
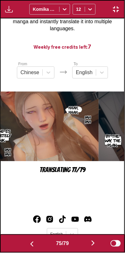
click at [28, 245] on img "button" at bounding box center [32, 244] width 8 height 8
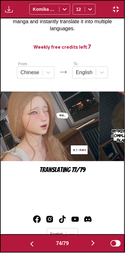
click at [28, 245] on img "button" at bounding box center [32, 244] width 8 height 8
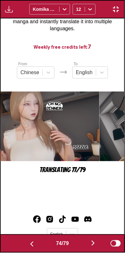
click at [28, 245] on img "button" at bounding box center [32, 244] width 8 height 8
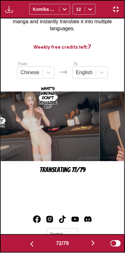
click at [28, 245] on img "button" at bounding box center [32, 244] width 8 height 8
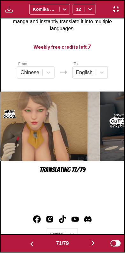
click at [29, 245] on img "button" at bounding box center [32, 244] width 8 height 8
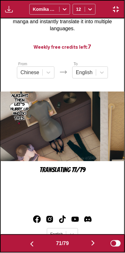
click at [29, 245] on img "button" at bounding box center [32, 244] width 8 height 8
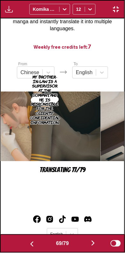
click at [29, 244] on img "button" at bounding box center [32, 244] width 8 height 8
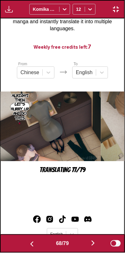
click at [29, 245] on img "button" at bounding box center [32, 244] width 8 height 8
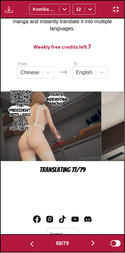
click at [29, 245] on img "button" at bounding box center [32, 244] width 8 height 8
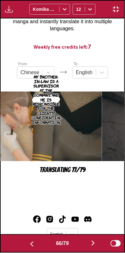
click at [29, 245] on img "button" at bounding box center [32, 244] width 8 height 8
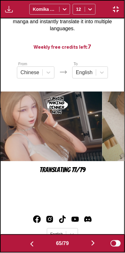
click at [30, 245] on img "button" at bounding box center [32, 244] width 8 height 8
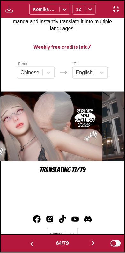
click at [30, 245] on img "button" at bounding box center [32, 244] width 8 height 8
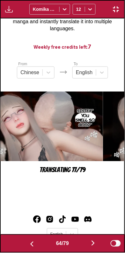
click at [31, 245] on img "button" at bounding box center [32, 244] width 8 height 8
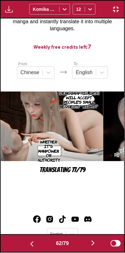
click at [30, 245] on img "button" at bounding box center [32, 244] width 8 height 8
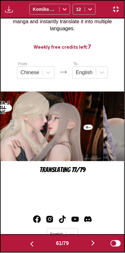
click at [93, 243] on img "button" at bounding box center [93, 243] width 8 height 8
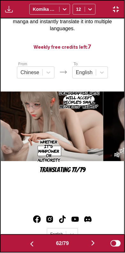
click at [91, 243] on img "button" at bounding box center [93, 243] width 8 height 8
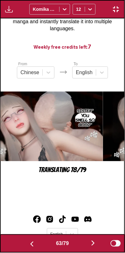
click at [28, 247] on img "button" at bounding box center [32, 244] width 8 height 8
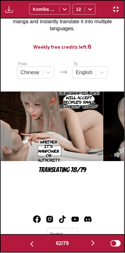
click at [29, 246] on img "button" at bounding box center [32, 244] width 8 height 8
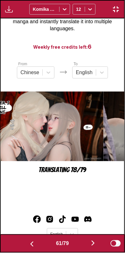
click at [28, 247] on img "button" at bounding box center [32, 244] width 8 height 8
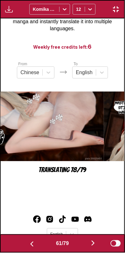
click at [28, 247] on img "button" at bounding box center [32, 244] width 8 height 8
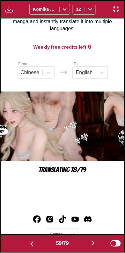
click at [28, 247] on img "button" at bounding box center [32, 244] width 8 height 8
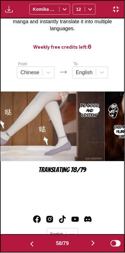
click at [28, 246] on img "button" at bounding box center [32, 244] width 8 height 8
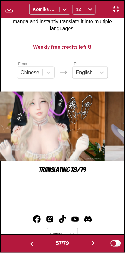
click at [28, 247] on img "button" at bounding box center [32, 244] width 8 height 8
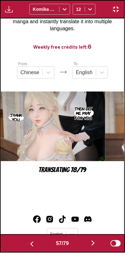
click at [28, 247] on img "button" at bounding box center [32, 244] width 8 height 8
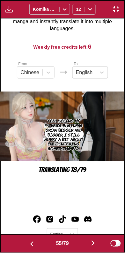
click at [28, 246] on img "button" at bounding box center [32, 244] width 8 height 8
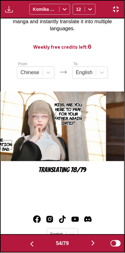
click at [26, 247] on button "button" at bounding box center [32, 243] width 38 height 9
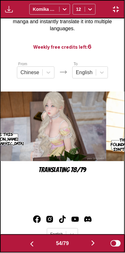
click at [28, 246] on img "button" at bounding box center [32, 244] width 8 height 8
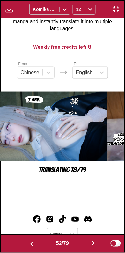
click at [28, 246] on img "button" at bounding box center [32, 244] width 8 height 8
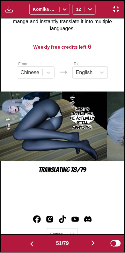
click at [26, 247] on button "button" at bounding box center [32, 243] width 38 height 9
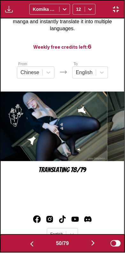
click at [28, 247] on img "button" at bounding box center [32, 244] width 8 height 8
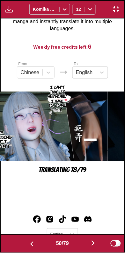
click at [27, 248] on button "button" at bounding box center [32, 243] width 38 height 9
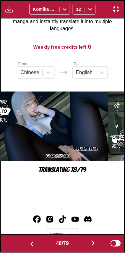
click at [26, 247] on button "button" at bounding box center [32, 243] width 38 height 9
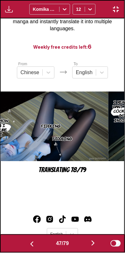
click at [26, 248] on button "button" at bounding box center [32, 243] width 38 height 9
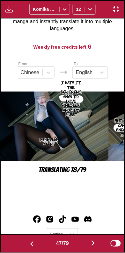
click at [25, 247] on button "button" at bounding box center [32, 243] width 38 height 9
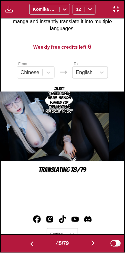
click at [25, 247] on button "button" at bounding box center [32, 243] width 38 height 9
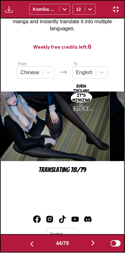
click at [26, 247] on button "button" at bounding box center [32, 243] width 38 height 9
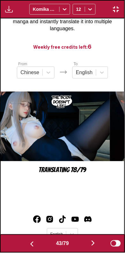
click at [26, 248] on button "button" at bounding box center [32, 243] width 38 height 9
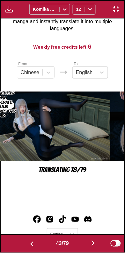
click at [25, 247] on button "button" at bounding box center [32, 243] width 38 height 9
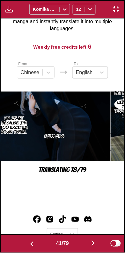
click at [25, 247] on button "button" at bounding box center [32, 243] width 38 height 9
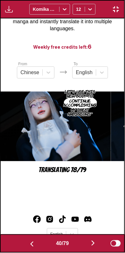
click at [26, 247] on button "button" at bounding box center [32, 243] width 38 height 9
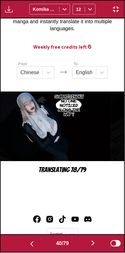
click at [25, 247] on button "button" at bounding box center [32, 243] width 38 height 9
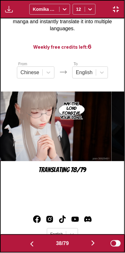
click at [25, 247] on button "button" at bounding box center [32, 243] width 38 height 9
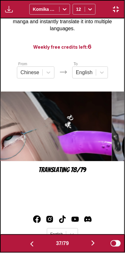
click at [26, 247] on button "button" at bounding box center [32, 243] width 38 height 9
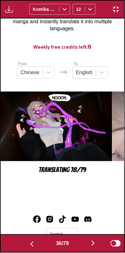
click at [25, 247] on button "button" at bounding box center [32, 243] width 38 height 9
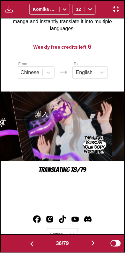
click at [25, 247] on button "button" at bounding box center [32, 243] width 38 height 9
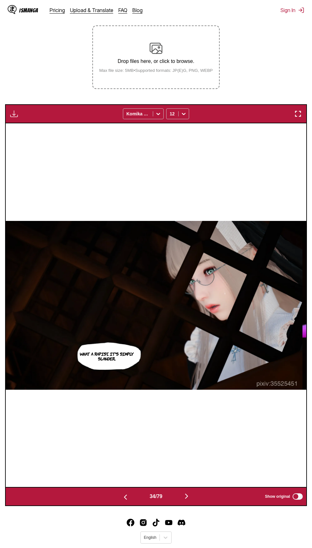
scroll to position [116, 0]
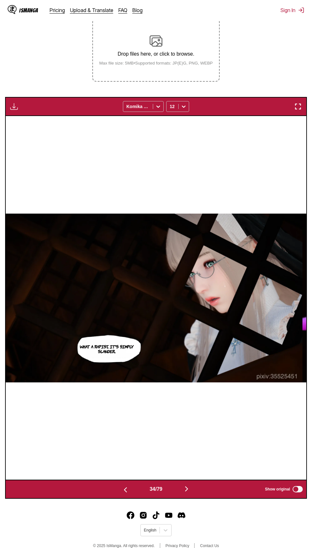
click at [199, 490] on button "button" at bounding box center [186, 489] width 38 height 9
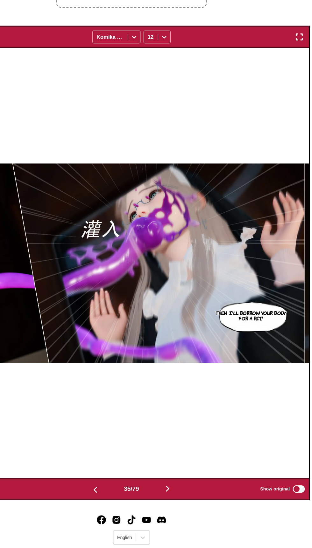
scroll to position [126, 0]
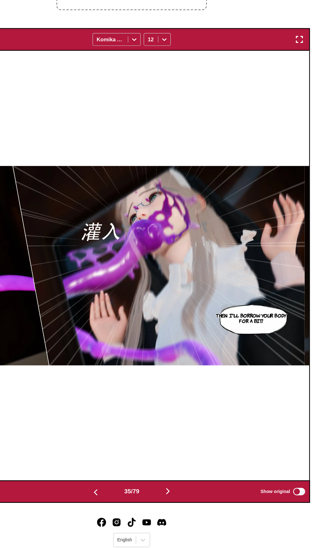
click at [298, 99] on img "button" at bounding box center [298, 97] width 8 height 8
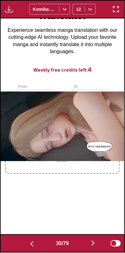
scroll to position [0, 4205]
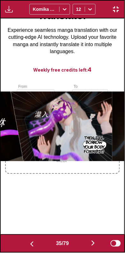
click at [91, 244] on img "button" at bounding box center [93, 243] width 8 height 8
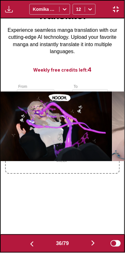
click at [92, 244] on img "button" at bounding box center [93, 243] width 8 height 8
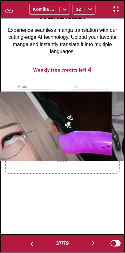
click at [92, 244] on img "button" at bounding box center [93, 243] width 8 height 8
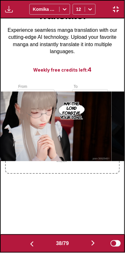
click at [91, 244] on img "button" at bounding box center [93, 243] width 8 height 8
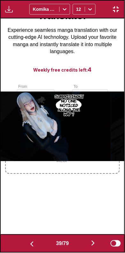
click at [92, 244] on img "button" at bounding box center [93, 243] width 8 height 8
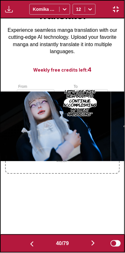
click at [92, 244] on img "button" at bounding box center [93, 243] width 8 height 8
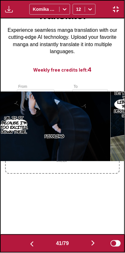
click at [92, 244] on img "button" at bounding box center [93, 243] width 8 height 8
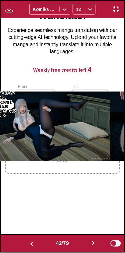
click at [93, 244] on img "button" at bounding box center [93, 243] width 8 height 8
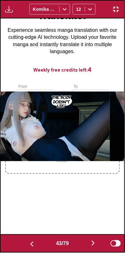
click at [92, 245] on img "button" at bounding box center [93, 243] width 8 height 8
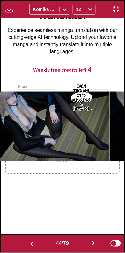
click at [92, 245] on img "button" at bounding box center [93, 243] width 8 height 8
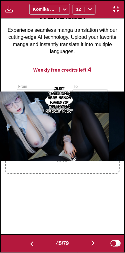
click at [92, 244] on img "button" at bounding box center [93, 243] width 8 height 8
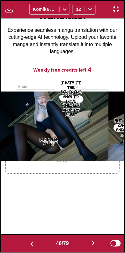
click at [92, 245] on img "button" at bounding box center [93, 243] width 8 height 8
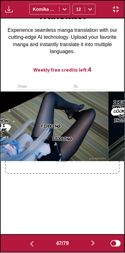
click at [91, 245] on img "button" at bounding box center [93, 243] width 8 height 8
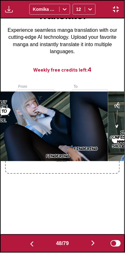
click at [93, 246] on img "button" at bounding box center [93, 243] width 8 height 8
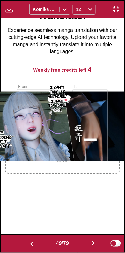
click at [92, 246] on img "button" at bounding box center [93, 243] width 8 height 8
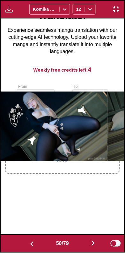
click at [32, 245] on img "button" at bounding box center [32, 244] width 8 height 8
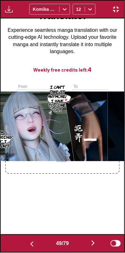
click at [94, 244] on img "button" at bounding box center [93, 243] width 8 height 8
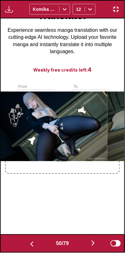
click at [91, 242] on img "button" at bounding box center [93, 243] width 8 height 8
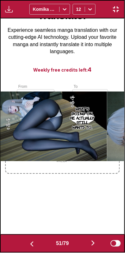
click at [92, 242] on img "button" at bounding box center [93, 243] width 8 height 8
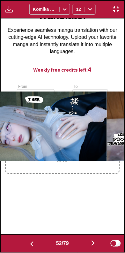
click at [91, 241] on img "button" at bounding box center [93, 243] width 8 height 8
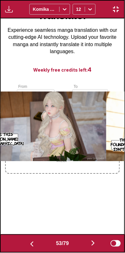
click at [92, 241] on img "button" at bounding box center [93, 243] width 8 height 8
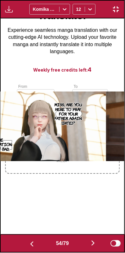
click at [92, 242] on img "button" at bounding box center [93, 243] width 8 height 8
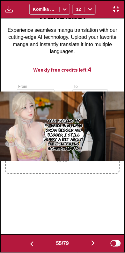
click at [91, 246] on button "button" at bounding box center [93, 243] width 38 height 9
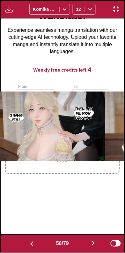
click at [91, 247] on button "button" at bounding box center [93, 243] width 38 height 9
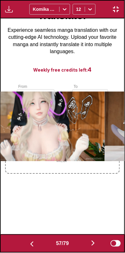
click at [91, 244] on img "button" at bounding box center [93, 243] width 8 height 8
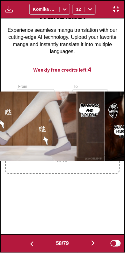
click at [89, 243] on button "button" at bounding box center [93, 243] width 38 height 9
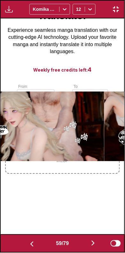
click at [89, 244] on button "button" at bounding box center [93, 243] width 38 height 9
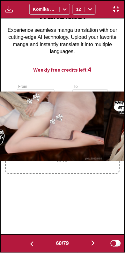
click at [88, 244] on button "button" at bounding box center [93, 243] width 38 height 9
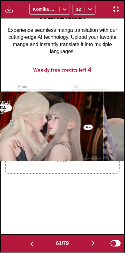
click at [87, 244] on button "button" at bounding box center [93, 243] width 38 height 9
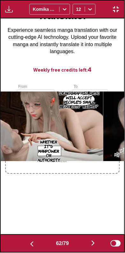
click at [86, 243] on button "button" at bounding box center [93, 243] width 38 height 9
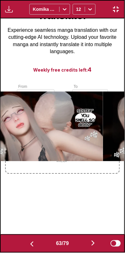
click at [88, 245] on button "button" at bounding box center [93, 243] width 38 height 9
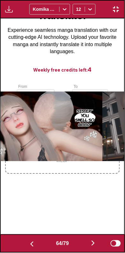
click at [88, 246] on button "button" at bounding box center [93, 243] width 38 height 9
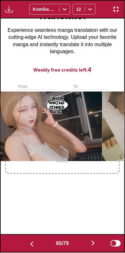
click at [88, 244] on button "button" at bounding box center [93, 243] width 38 height 9
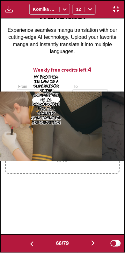
click at [88, 243] on button "button" at bounding box center [93, 243] width 38 height 9
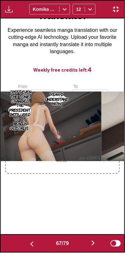
click at [88, 243] on button "button" at bounding box center [93, 243] width 38 height 9
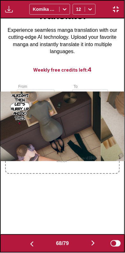
click at [87, 244] on button "button" at bounding box center [93, 243] width 38 height 9
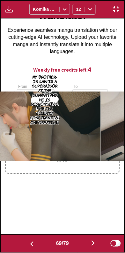
click at [85, 244] on button "button" at bounding box center [93, 243] width 38 height 9
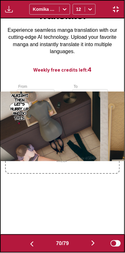
click at [87, 244] on button "button" at bounding box center [93, 243] width 38 height 9
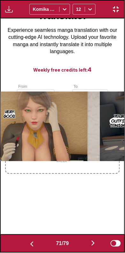
click at [86, 245] on button "button" at bounding box center [93, 243] width 38 height 9
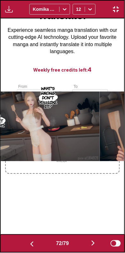
click at [86, 245] on button "button" at bounding box center [93, 243] width 38 height 9
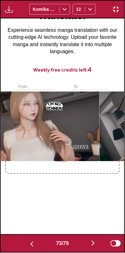
click at [87, 244] on button "button" at bounding box center [93, 243] width 38 height 9
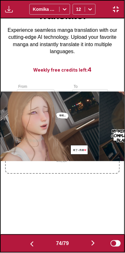
click at [85, 244] on button "button" at bounding box center [93, 243] width 38 height 9
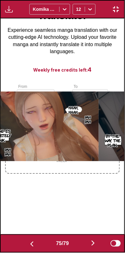
click at [84, 245] on button "button" at bounding box center [93, 243] width 38 height 9
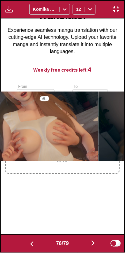
click at [84, 244] on button "button" at bounding box center [93, 243] width 38 height 9
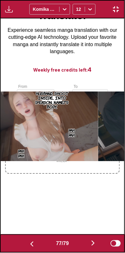
click at [84, 244] on button "button" at bounding box center [93, 243] width 38 height 9
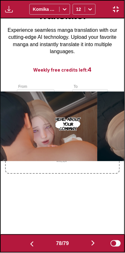
click at [85, 245] on button "button" at bounding box center [93, 243] width 38 height 9
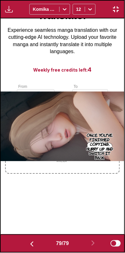
click at [36, 239] on button "button" at bounding box center [32, 243] width 38 height 9
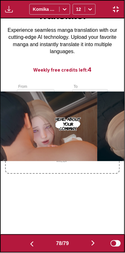
click at [32, 240] on button "button" at bounding box center [32, 243] width 38 height 9
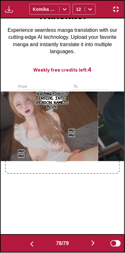
click at [31, 240] on button "button" at bounding box center [32, 243] width 38 height 9
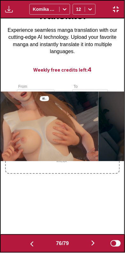
click at [31, 239] on button "button" at bounding box center [32, 243] width 38 height 9
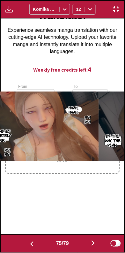
click at [30, 239] on button "button" at bounding box center [32, 243] width 38 height 9
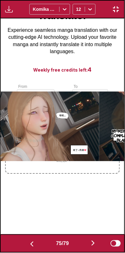
click at [29, 240] on img "button" at bounding box center [32, 244] width 8 height 8
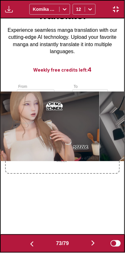
click at [29, 240] on img "button" at bounding box center [32, 244] width 8 height 8
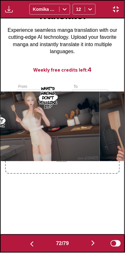
click at [29, 240] on img "button" at bounding box center [32, 244] width 8 height 8
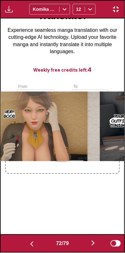
click at [29, 239] on button "button" at bounding box center [32, 243] width 38 height 9
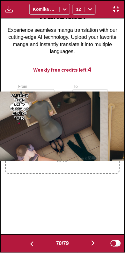
click at [29, 240] on img "button" at bounding box center [32, 244] width 8 height 8
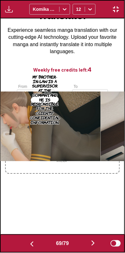
click at [29, 240] on button "button" at bounding box center [32, 243] width 38 height 9
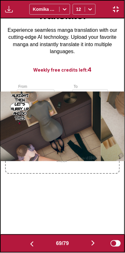
click at [28, 240] on img "button" at bounding box center [32, 244] width 8 height 8
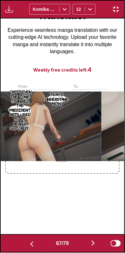
click at [27, 239] on button "button" at bounding box center [32, 243] width 38 height 9
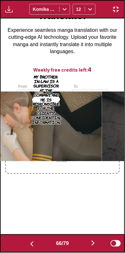
click at [27, 239] on button "button" at bounding box center [32, 243] width 38 height 9
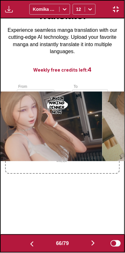
click at [28, 240] on img "button" at bounding box center [32, 244] width 8 height 8
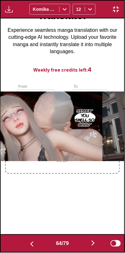
click at [28, 240] on img "button" at bounding box center [32, 244] width 8 height 8
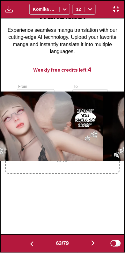
click at [25, 240] on button "button" at bounding box center [32, 243] width 38 height 9
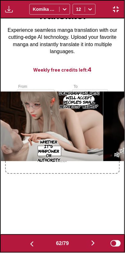
click at [25, 240] on button "button" at bounding box center [32, 243] width 38 height 9
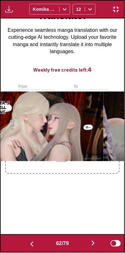
click at [26, 239] on button "button" at bounding box center [32, 243] width 38 height 9
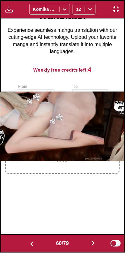
click at [28, 240] on img "button" at bounding box center [32, 244] width 8 height 8
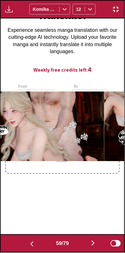
click at [91, 241] on img "button" at bounding box center [93, 243] width 8 height 8
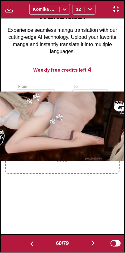
click at [90, 241] on button "button" at bounding box center [93, 243] width 38 height 9
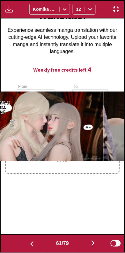
click at [91, 241] on img "button" at bounding box center [93, 243] width 8 height 8
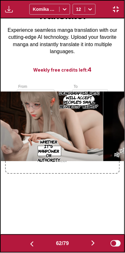
click at [93, 242] on img "button" at bounding box center [93, 243] width 8 height 8
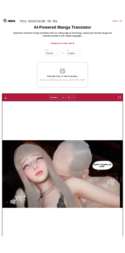
scroll to position [22, 0]
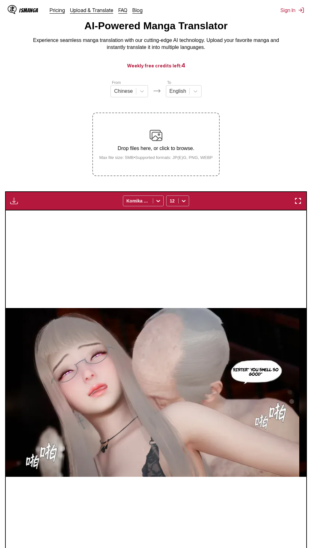
click at [298, 201] on img "button" at bounding box center [298, 201] width 8 height 8
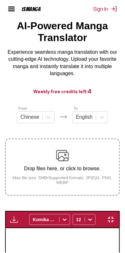
scroll to position [0, 7669]
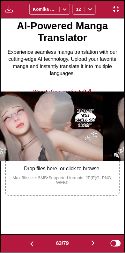
click at [25, 243] on button "button" at bounding box center [32, 243] width 38 height 9
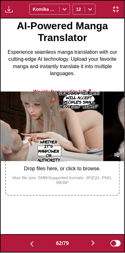
click at [25, 243] on button "button" at bounding box center [32, 243] width 38 height 9
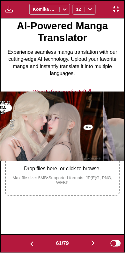
click at [26, 243] on button "button" at bounding box center [32, 243] width 38 height 9
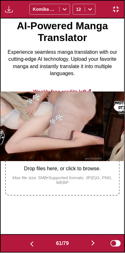
click at [28, 243] on img "button" at bounding box center [32, 244] width 8 height 8
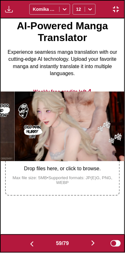
click at [28, 242] on img "button" at bounding box center [32, 244] width 8 height 8
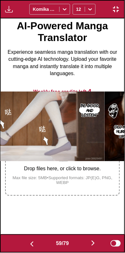
click at [28, 242] on img "button" at bounding box center [32, 244] width 8 height 8
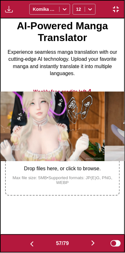
click at [28, 242] on img "button" at bounding box center [32, 244] width 8 height 8
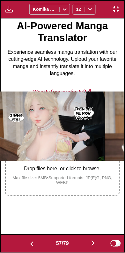
click at [28, 242] on img "button" at bounding box center [32, 244] width 8 height 8
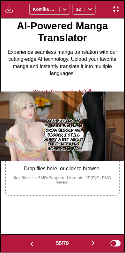
click at [28, 242] on img "button" at bounding box center [32, 244] width 8 height 8
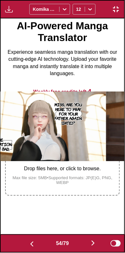
click at [28, 242] on img "button" at bounding box center [32, 244] width 8 height 8
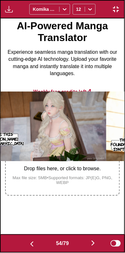
click at [28, 242] on img "button" at bounding box center [32, 244] width 8 height 8
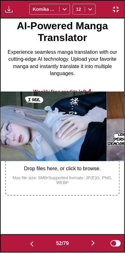
click at [28, 241] on img "button" at bounding box center [32, 244] width 8 height 8
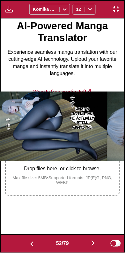
click at [28, 241] on img "button" at bounding box center [32, 244] width 8 height 8
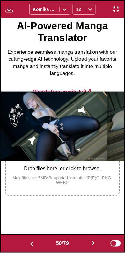
click at [28, 241] on img "button" at bounding box center [32, 244] width 8 height 8
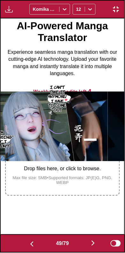
click at [28, 242] on img "button" at bounding box center [32, 244] width 8 height 8
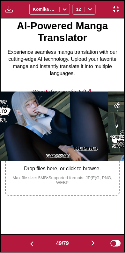
click at [28, 241] on img "button" at bounding box center [32, 244] width 8 height 8
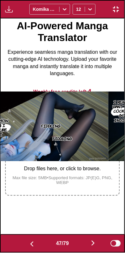
click at [28, 241] on img "button" at bounding box center [32, 244] width 8 height 8
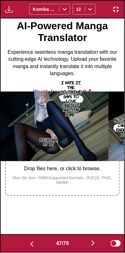
click at [29, 240] on img "button" at bounding box center [32, 244] width 8 height 8
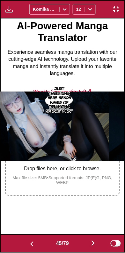
click at [29, 240] on img "button" at bounding box center [32, 244] width 8 height 8
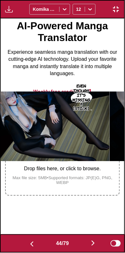
click at [28, 240] on img "button" at bounding box center [32, 244] width 8 height 8
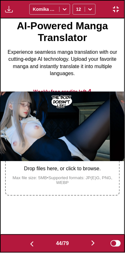
click at [28, 241] on img "button" at bounding box center [32, 244] width 8 height 8
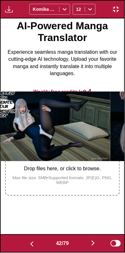
click at [29, 240] on img "button" at bounding box center [32, 244] width 8 height 8
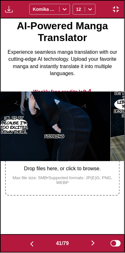
click at [28, 240] on img "button" at bounding box center [32, 244] width 8 height 8
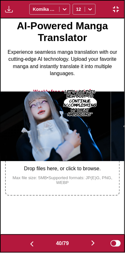
click at [28, 240] on img "button" at bounding box center [32, 244] width 8 height 8
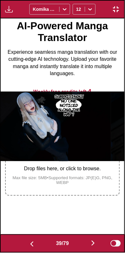
click at [28, 240] on img "button" at bounding box center [32, 244] width 8 height 8
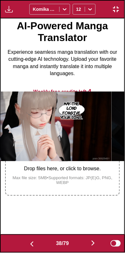
click at [28, 240] on img "button" at bounding box center [32, 244] width 8 height 8
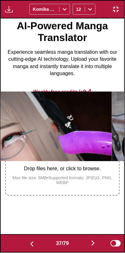
click at [28, 241] on img "button" at bounding box center [32, 244] width 8 height 8
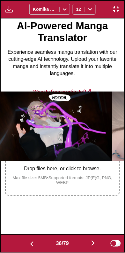
click at [28, 241] on img "button" at bounding box center [32, 244] width 8 height 8
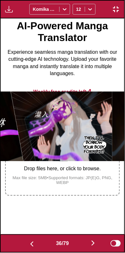
click at [28, 241] on img "button" at bounding box center [32, 244] width 8 height 8
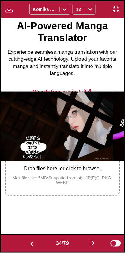
click at [86, 247] on button "button" at bounding box center [93, 243] width 38 height 9
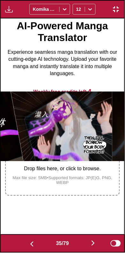
click at [92, 247] on button "button" at bounding box center [93, 243] width 38 height 9
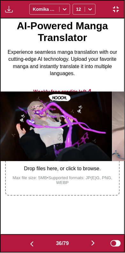
click at [88, 244] on button "button" at bounding box center [93, 243] width 38 height 9
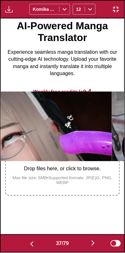
click at [92, 246] on img "button" at bounding box center [93, 243] width 8 height 8
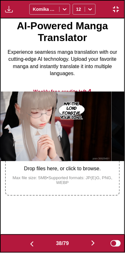
click at [89, 245] on button "button" at bounding box center [93, 243] width 38 height 9
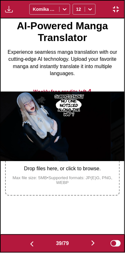
click at [88, 244] on button "button" at bounding box center [93, 243] width 38 height 9
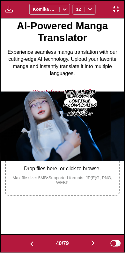
click at [87, 244] on button "button" at bounding box center [93, 243] width 38 height 9
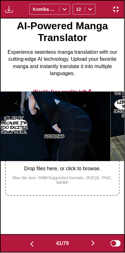
click at [87, 244] on button "button" at bounding box center [93, 243] width 38 height 9
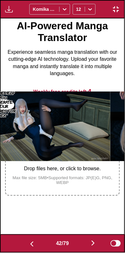
click at [85, 244] on button "button" at bounding box center [93, 243] width 38 height 9
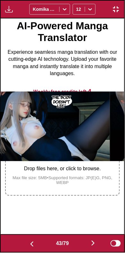
click at [26, 240] on button "button" at bounding box center [32, 243] width 38 height 9
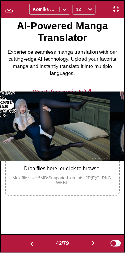
click at [88, 244] on button "button" at bounding box center [93, 243] width 38 height 9
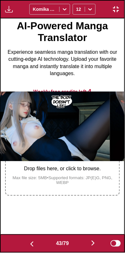
click at [86, 244] on button "button" at bounding box center [93, 243] width 38 height 9
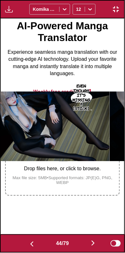
click at [87, 245] on button "button" at bounding box center [93, 243] width 38 height 9
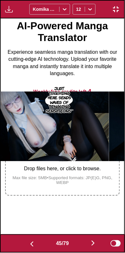
click at [88, 243] on button "button" at bounding box center [93, 243] width 38 height 9
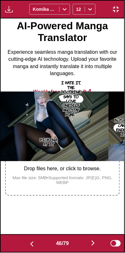
click at [28, 240] on button "button" at bounding box center [32, 243] width 38 height 9
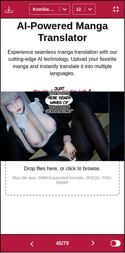
click at [91, 244] on img "button" at bounding box center [93, 243] width 8 height 8
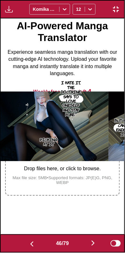
click at [89, 244] on button "button" at bounding box center [93, 243] width 38 height 9
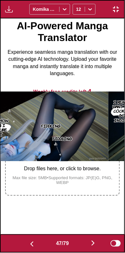
click at [87, 245] on button "button" at bounding box center [93, 243] width 38 height 9
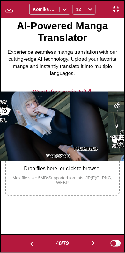
click at [28, 242] on img "button" at bounding box center [32, 244] width 8 height 8
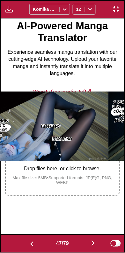
click at [92, 245] on img "button" at bounding box center [93, 243] width 8 height 8
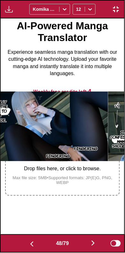
click at [94, 240] on img "button" at bounding box center [93, 243] width 8 height 8
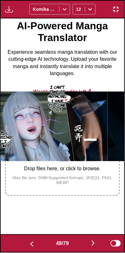
click at [93, 247] on button "button" at bounding box center [93, 243] width 38 height 9
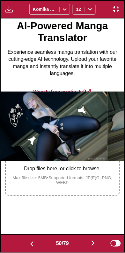
click at [92, 247] on button "button" at bounding box center [93, 243] width 38 height 9
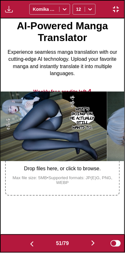
click at [91, 247] on button "button" at bounding box center [93, 243] width 38 height 9
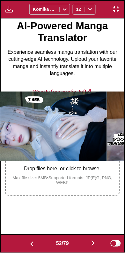
click at [91, 247] on button "button" at bounding box center [93, 243] width 38 height 9
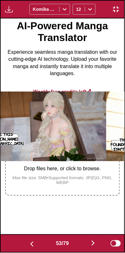
click at [89, 246] on button "button" at bounding box center [93, 243] width 38 height 9
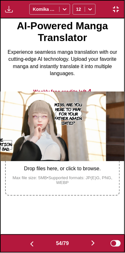
click at [89, 247] on button "button" at bounding box center [93, 243] width 38 height 9
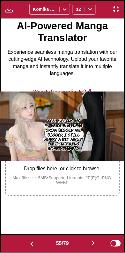
click at [88, 247] on button "button" at bounding box center [93, 243] width 38 height 9
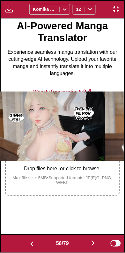
click at [88, 247] on button "button" at bounding box center [93, 243] width 38 height 9
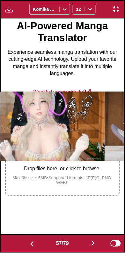
click at [86, 248] on button "button" at bounding box center [93, 243] width 38 height 9
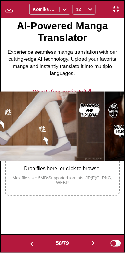
click at [86, 247] on button "button" at bounding box center [93, 243] width 38 height 9
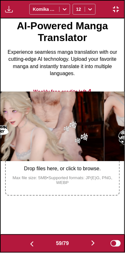
click at [87, 247] on button "button" at bounding box center [93, 243] width 38 height 9
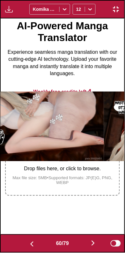
click at [87, 247] on button "button" at bounding box center [93, 243] width 38 height 9
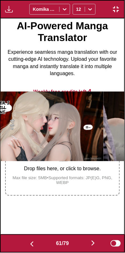
click at [86, 247] on button "button" at bounding box center [93, 243] width 38 height 9
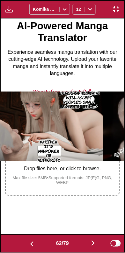
click at [87, 244] on button "button" at bounding box center [93, 243] width 38 height 9
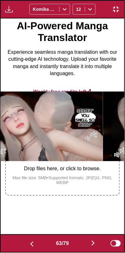
click at [87, 244] on button "button" at bounding box center [93, 243] width 38 height 9
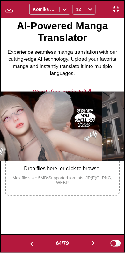
click at [97, 245] on img "button" at bounding box center [93, 243] width 8 height 8
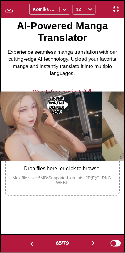
click at [28, 239] on button "button" at bounding box center [32, 243] width 38 height 9
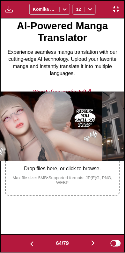
click at [28, 241] on img "button" at bounding box center [32, 244] width 8 height 8
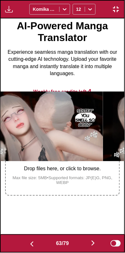
click at [29, 240] on img "button" at bounding box center [32, 244] width 8 height 8
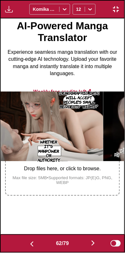
click at [28, 240] on img "button" at bounding box center [32, 244] width 8 height 8
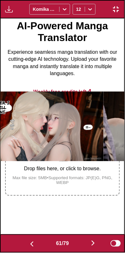
click at [28, 241] on img "button" at bounding box center [32, 244] width 8 height 8
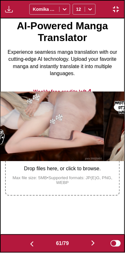
click at [28, 241] on img "button" at bounding box center [32, 244] width 8 height 8
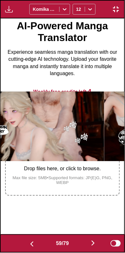
click at [28, 242] on img "button" at bounding box center [32, 244] width 8 height 8
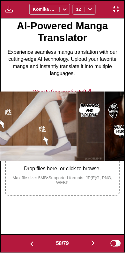
click at [28, 241] on img "button" at bounding box center [32, 244] width 8 height 8
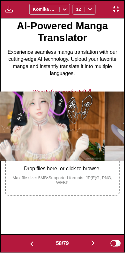
click at [28, 242] on img "button" at bounding box center [32, 244] width 8 height 8
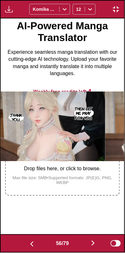
click at [28, 242] on img "button" at bounding box center [32, 244] width 8 height 8
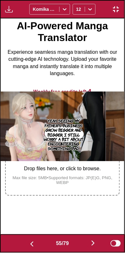
click at [28, 242] on img "button" at bounding box center [32, 244] width 8 height 8
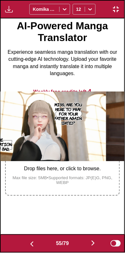
click at [29, 242] on img "button" at bounding box center [32, 244] width 8 height 8
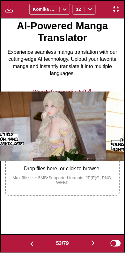
click at [29, 242] on img "button" at bounding box center [32, 244] width 8 height 8
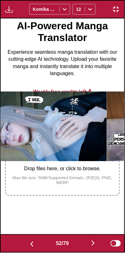
click at [28, 243] on img "button" at bounding box center [32, 244] width 8 height 8
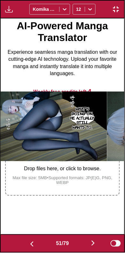
click at [28, 243] on img "button" at bounding box center [32, 244] width 8 height 8
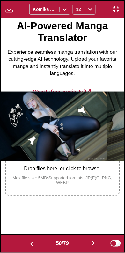
click at [29, 243] on img "button" at bounding box center [32, 244] width 8 height 8
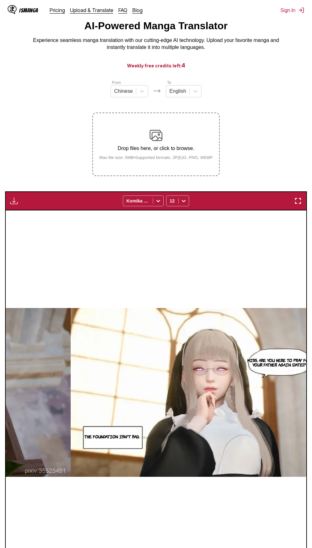
scroll to position [46, 0]
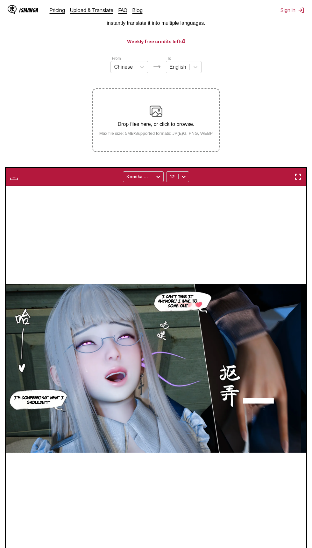
click at [299, 162] on section "From Chinese To English Drop files here, or click to browse. Max file size: 5MB…" at bounding box center [155, 312] width 301 height 514
click at [292, 160] on section "From Chinese To English Drop files here, or click to browse. Max file size: 5MB…" at bounding box center [155, 312] width 301 height 514
click at [295, 175] on img "button" at bounding box center [298, 177] width 8 height 8
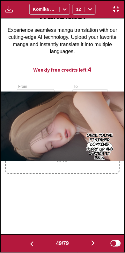
scroll to position [0, 5937]
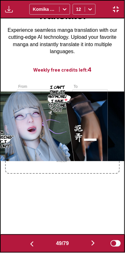
click at [91, 245] on img "button" at bounding box center [93, 243] width 8 height 8
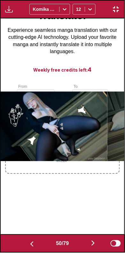
click at [90, 247] on button "button" at bounding box center [93, 243] width 38 height 9
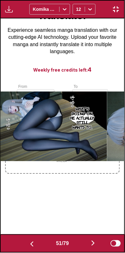
click at [92, 245] on img "button" at bounding box center [93, 243] width 8 height 8
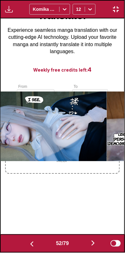
click at [33, 247] on img "button" at bounding box center [32, 244] width 8 height 8
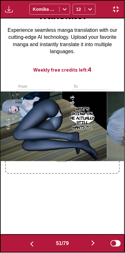
click at [32, 246] on img "button" at bounding box center [32, 244] width 8 height 8
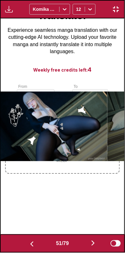
click at [30, 244] on img "button" at bounding box center [32, 244] width 8 height 8
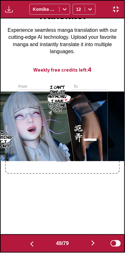
click at [30, 243] on img "button" at bounding box center [32, 244] width 8 height 8
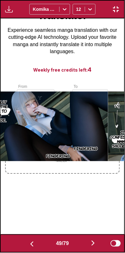
click at [30, 244] on img "button" at bounding box center [32, 244] width 8 height 8
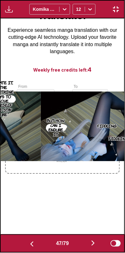
click at [30, 244] on img "button" at bounding box center [32, 244] width 8 height 8
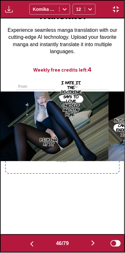
click at [31, 243] on img "button" at bounding box center [32, 244] width 8 height 8
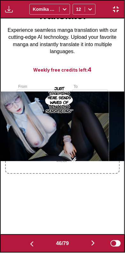
click at [30, 243] on img "button" at bounding box center [32, 244] width 8 height 8
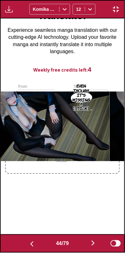
click at [30, 244] on img "button" at bounding box center [32, 244] width 8 height 8
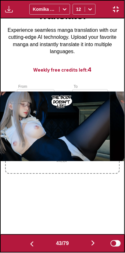
click at [28, 243] on img "button" at bounding box center [32, 244] width 8 height 8
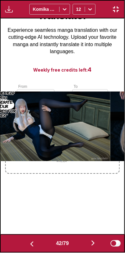
click at [30, 243] on img "button" at bounding box center [32, 244] width 8 height 8
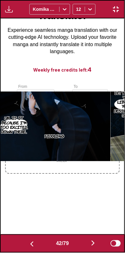
click at [31, 244] on img "button" at bounding box center [32, 244] width 8 height 8
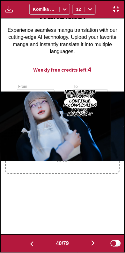
click at [30, 244] on img "button" at bounding box center [32, 244] width 8 height 8
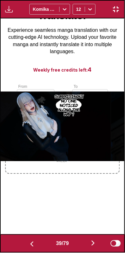
click at [30, 244] on img "button" at bounding box center [32, 244] width 8 height 8
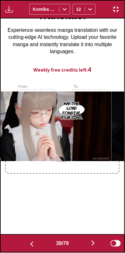
click at [30, 244] on img "button" at bounding box center [32, 244] width 8 height 8
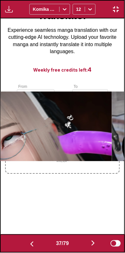
click at [30, 243] on img "button" at bounding box center [32, 244] width 8 height 8
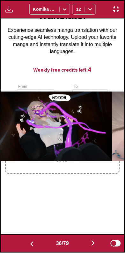
click at [28, 242] on img "button" at bounding box center [32, 244] width 8 height 8
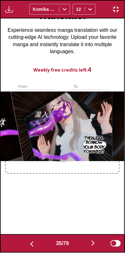
click at [38, 239] on button "button" at bounding box center [32, 243] width 38 height 9
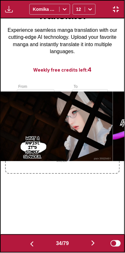
click at [90, 240] on button "button" at bounding box center [93, 243] width 38 height 9
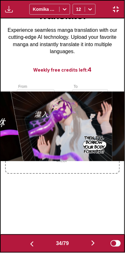
click at [93, 242] on img "button" at bounding box center [93, 243] width 8 height 8
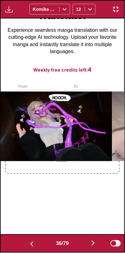
click at [92, 241] on img "button" at bounding box center [93, 243] width 8 height 8
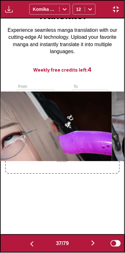
click at [96, 240] on img "button" at bounding box center [93, 243] width 8 height 8
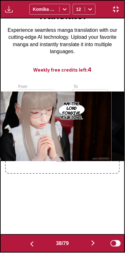
click at [31, 245] on img "button" at bounding box center [32, 244] width 8 height 8
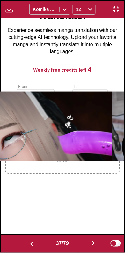
click at [96, 244] on img "button" at bounding box center [93, 243] width 8 height 8
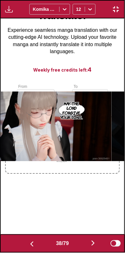
click at [95, 243] on img "button" at bounding box center [93, 243] width 8 height 8
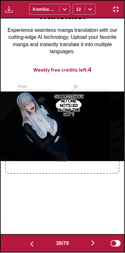
click at [93, 246] on img "button" at bounding box center [93, 243] width 8 height 8
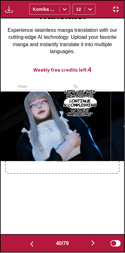
click at [91, 245] on img "button" at bounding box center [93, 243] width 8 height 8
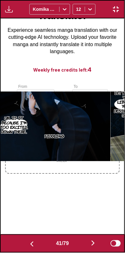
click at [91, 246] on button "button" at bounding box center [93, 243] width 38 height 9
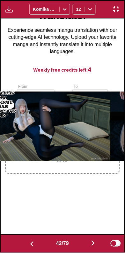
click at [93, 246] on img "button" at bounding box center [93, 243] width 8 height 8
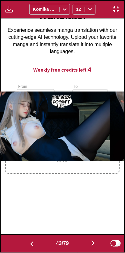
click at [31, 244] on img "button" at bounding box center [32, 244] width 8 height 8
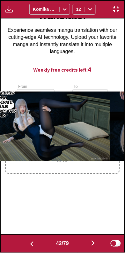
click at [95, 240] on img "button" at bounding box center [93, 243] width 8 height 8
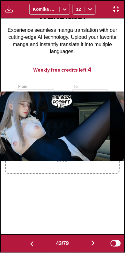
click at [94, 243] on img "button" at bounding box center [93, 243] width 8 height 8
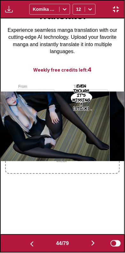
click at [93, 243] on img "button" at bounding box center [93, 243] width 8 height 8
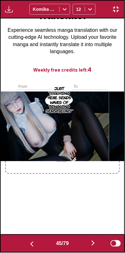
click at [100, 243] on button "button" at bounding box center [93, 243] width 38 height 9
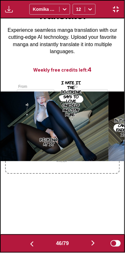
click at [97, 241] on img "button" at bounding box center [93, 243] width 8 height 8
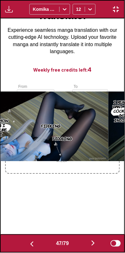
click at [96, 241] on img "button" at bounding box center [93, 243] width 8 height 8
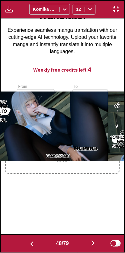
click at [95, 242] on img "button" at bounding box center [93, 243] width 8 height 8
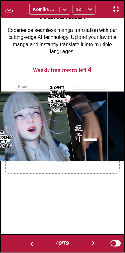
click at [93, 241] on img "button" at bounding box center [93, 243] width 8 height 8
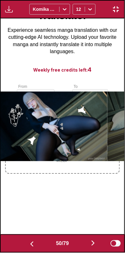
click at [93, 241] on img "button" at bounding box center [93, 243] width 8 height 8
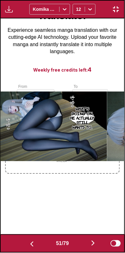
click at [92, 241] on img "button" at bounding box center [93, 243] width 8 height 8
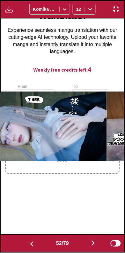
click at [93, 241] on img "button" at bounding box center [93, 243] width 8 height 8
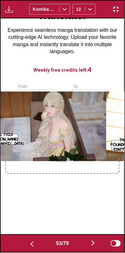
click at [93, 240] on img "button" at bounding box center [93, 243] width 8 height 8
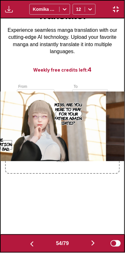
click at [92, 240] on img "button" at bounding box center [93, 243] width 8 height 8
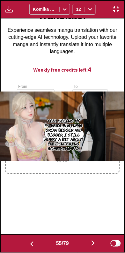
click at [93, 239] on img "button" at bounding box center [93, 243] width 8 height 8
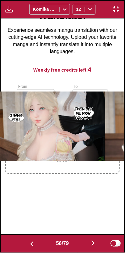
click at [92, 240] on img "button" at bounding box center [93, 243] width 8 height 8
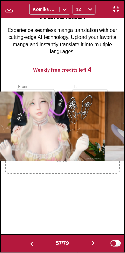
click at [89, 240] on button "button" at bounding box center [93, 243] width 38 height 9
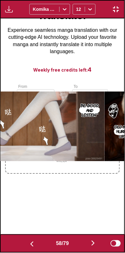
click at [89, 239] on button "button" at bounding box center [93, 243] width 38 height 9
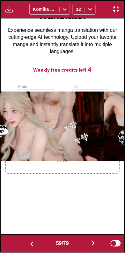
click at [88, 240] on button "button" at bounding box center [93, 243] width 38 height 9
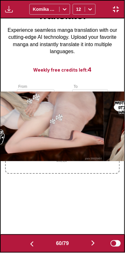
click at [34, 243] on button "button" at bounding box center [32, 243] width 38 height 9
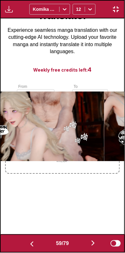
click at [94, 243] on img "button" at bounding box center [93, 243] width 8 height 8
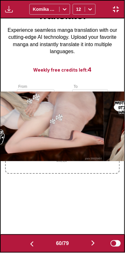
click at [92, 240] on img "button" at bounding box center [93, 243] width 8 height 8
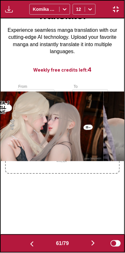
click at [91, 240] on button "button" at bounding box center [93, 243] width 38 height 9
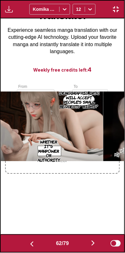
click at [87, 239] on button "button" at bounding box center [93, 243] width 38 height 9
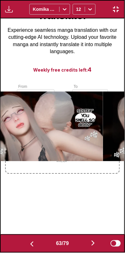
click at [96, 242] on img "button" at bounding box center [93, 243] width 8 height 8
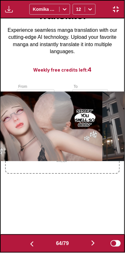
click at [38, 247] on button "button" at bounding box center [32, 243] width 38 height 9
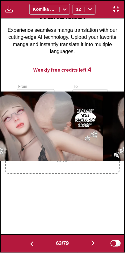
click at [34, 246] on button "button" at bounding box center [32, 243] width 38 height 9
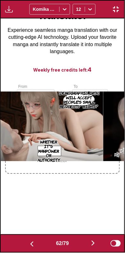
click at [32, 244] on img "button" at bounding box center [32, 244] width 8 height 8
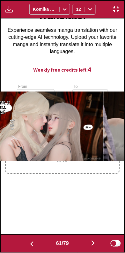
click at [33, 243] on img "button" at bounding box center [32, 244] width 8 height 8
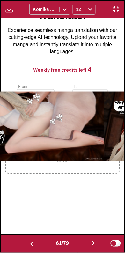
click at [32, 243] on img "button" at bounding box center [32, 244] width 8 height 8
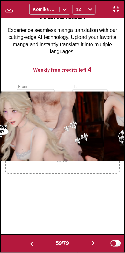
click at [32, 243] on img "button" at bounding box center [32, 244] width 8 height 8
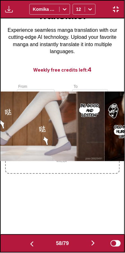
click at [92, 243] on img "button" at bounding box center [93, 243] width 8 height 8
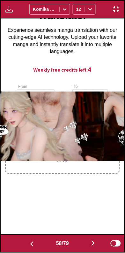
click at [92, 240] on img "button" at bounding box center [93, 243] width 8 height 8
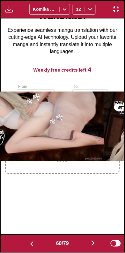
click at [94, 241] on img "button" at bounding box center [93, 243] width 8 height 8
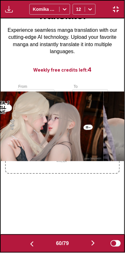
click at [96, 241] on img "button" at bounding box center [93, 243] width 8 height 8
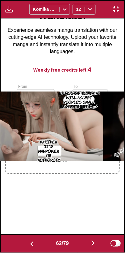
click at [95, 240] on img "button" at bounding box center [93, 243] width 8 height 8
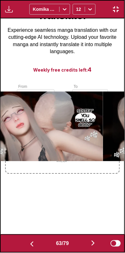
click at [95, 240] on img "button" at bounding box center [93, 243] width 8 height 8
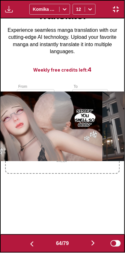
click at [34, 244] on button "button" at bounding box center [32, 243] width 38 height 9
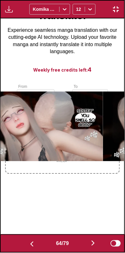
click at [34, 241] on button "button" at bounding box center [32, 243] width 38 height 9
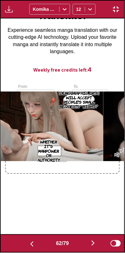
click at [33, 242] on img "button" at bounding box center [32, 244] width 8 height 8
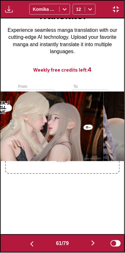
click at [34, 241] on img "button" at bounding box center [32, 244] width 8 height 8
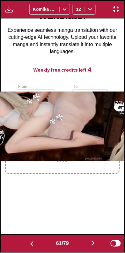
click at [33, 242] on img "button" at bounding box center [32, 244] width 8 height 8
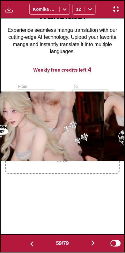
click at [34, 241] on button "button" at bounding box center [32, 243] width 38 height 9
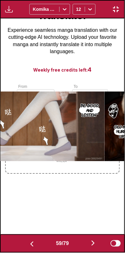
click at [35, 242] on button "button" at bounding box center [32, 243] width 38 height 9
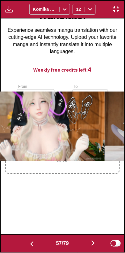
click at [35, 243] on button "button" at bounding box center [32, 243] width 38 height 9
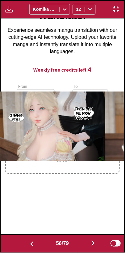
click at [34, 243] on button "button" at bounding box center [32, 243] width 38 height 9
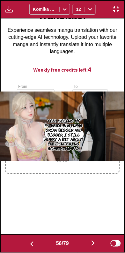
click at [35, 243] on button "button" at bounding box center [32, 243] width 38 height 9
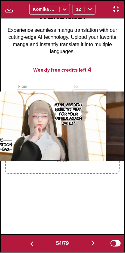
click at [35, 242] on button "button" at bounding box center [32, 243] width 38 height 9
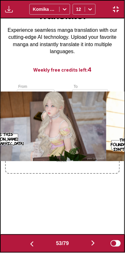
click at [35, 242] on button "button" at bounding box center [32, 243] width 38 height 9
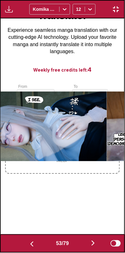
click at [36, 242] on button "button" at bounding box center [32, 243] width 38 height 9
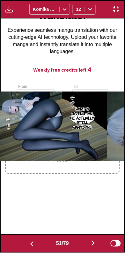
click at [35, 242] on button "button" at bounding box center [32, 243] width 38 height 9
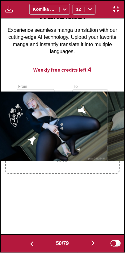
click at [35, 242] on button "button" at bounding box center [32, 243] width 38 height 9
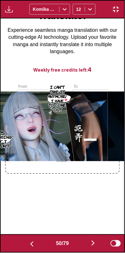
click at [36, 241] on button "button" at bounding box center [32, 243] width 38 height 9
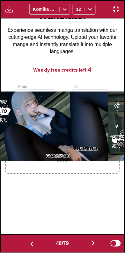
click at [36, 241] on button "button" at bounding box center [32, 243] width 38 height 9
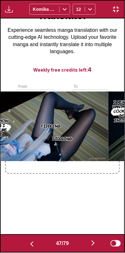
click at [35, 241] on button "button" at bounding box center [32, 243] width 38 height 9
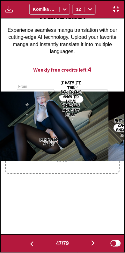
click at [36, 242] on button "button" at bounding box center [32, 243] width 38 height 9
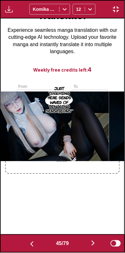
click at [35, 241] on button "button" at bounding box center [32, 243] width 38 height 9
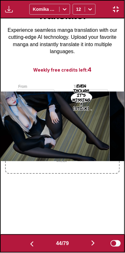
click at [35, 241] on button "button" at bounding box center [32, 243] width 38 height 9
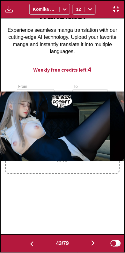
click at [35, 241] on button "button" at bounding box center [32, 243] width 38 height 9
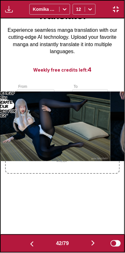
click at [94, 243] on img "button" at bounding box center [93, 243] width 8 height 8
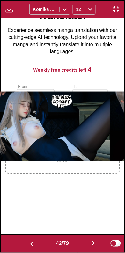
click at [92, 242] on img "button" at bounding box center [93, 243] width 8 height 8
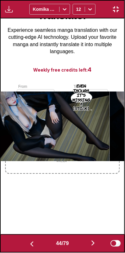
click at [93, 243] on img "button" at bounding box center [93, 243] width 8 height 8
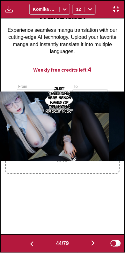
click at [93, 242] on img "button" at bounding box center [93, 243] width 8 height 8
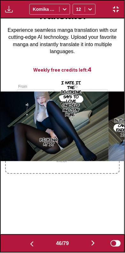
click at [94, 244] on img "button" at bounding box center [93, 243] width 8 height 8
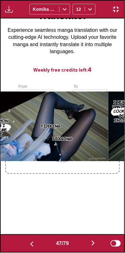
click at [94, 246] on img "button" at bounding box center [93, 243] width 8 height 8
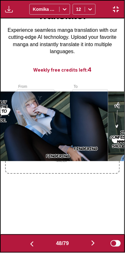
click at [93, 247] on button "button" at bounding box center [93, 243] width 38 height 9
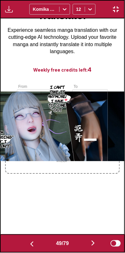
click at [26, 243] on button "button" at bounding box center [32, 243] width 38 height 9
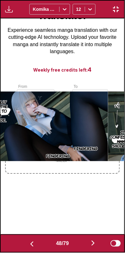
click at [24, 242] on button "button" at bounding box center [32, 243] width 38 height 9
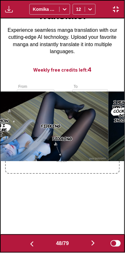
click at [24, 244] on button "button" at bounding box center [32, 243] width 38 height 9
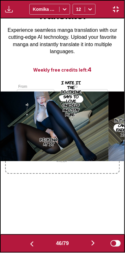
click at [24, 244] on button "button" at bounding box center [32, 243] width 38 height 9
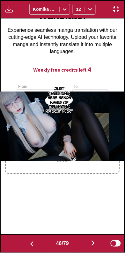
click at [24, 245] on button "button" at bounding box center [32, 243] width 38 height 9
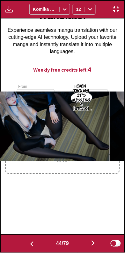
click at [29, 245] on img "button" at bounding box center [32, 244] width 8 height 8
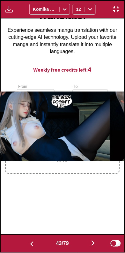
click at [31, 245] on img "button" at bounding box center [32, 244] width 8 height 8
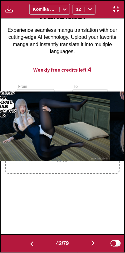
click at [29, 245] on img "button" at bounding box center [32, 244] width 8 height 8
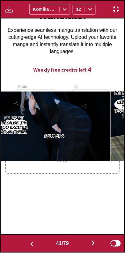
click at [28, 244] on img "button" at bounding box center [32, 244] width 8 height 8
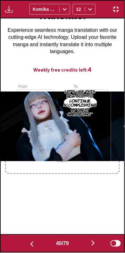
click at [28, 245] on img "button" at bounding box center [32, 244] width 8 height 8
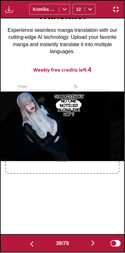
click at [29, 245] on img "button" at bounding box center [32, 244] width 8 height 8
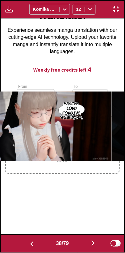
click at [29, 246] on img "button" at bounding box center [32, 244] width 8 height 8
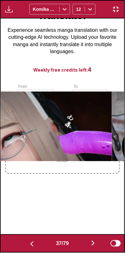
click at [29, 245] on img "button" at bounding box center [32, 244] width 8 height 8
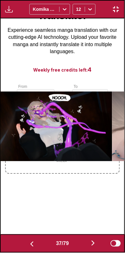
click at [28, 245] on img "button" at bounding box center [32, 244] width 8 height 8
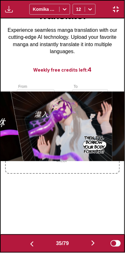
click at [28, 245] on img "button" at bounding box center [32, 244] width 8 height 8
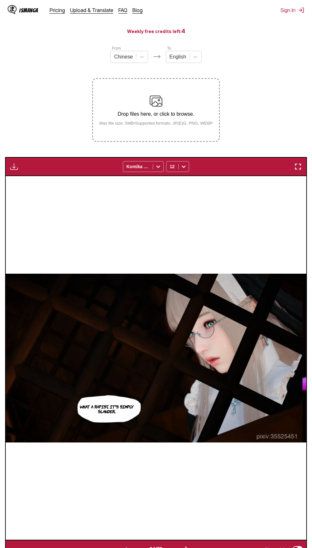
scroll to position [59, 0]
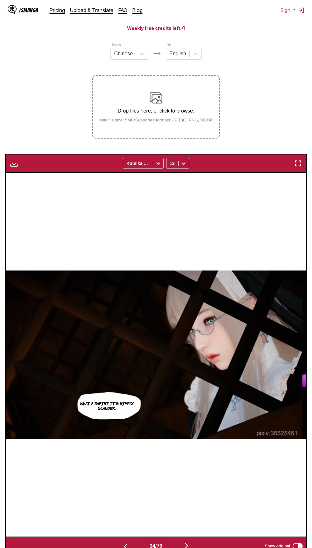
click at [298, 163] on img "button" at bounding box center [298, 164] width 8 height 8
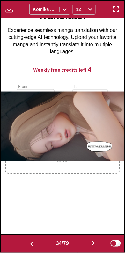
scroll to position [0, 4082]
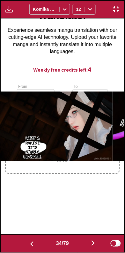
click at [94, 244] on img "button" at bounding box center [93, 243] width 8 height 8
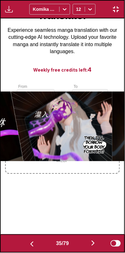
click at [95, 240] on img "button" at bounding box center [93, 243] width 8 height 8
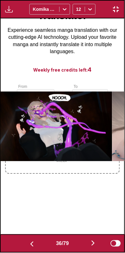
click at [96, 241] on img "button" at bounding box center [93, 243] width 8 height 8
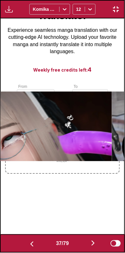
click at [92, 242] on img "button" at bounding box center [93, 243] width 8 height 8
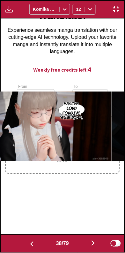
click at [93, 243] on img "button" at bounding box center [93, 243] width 8 height 8
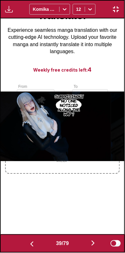
click at [94, 243] on img "button" at bounding box center [93, 243] width 8 height 8
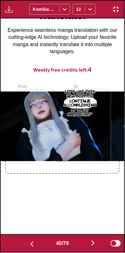
click at [94, 244] on img "button" at bounding box center [93, 243] width 8 height 8
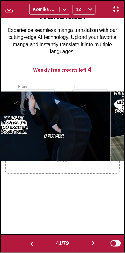
click at [94, 239] on img "button" at bounding box center [93, 243] width 8 height 8
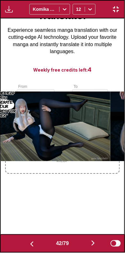
click at [93, 243] on img "button" at bounding box center [93, 243] width 8 height 8
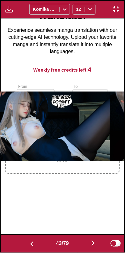
click at [92, 244] on img "button" at bounding box center [93, 243] width 8 height 8
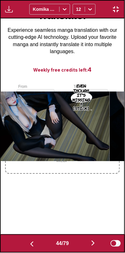
click at [91, 245] on button "button" at bounding box center [93, 243] width 38 height 9
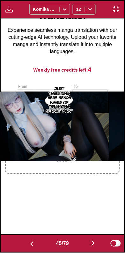
click at [90, 245] on button "button" at bounding box center [93, 243] width 38 height 9
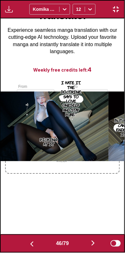
click at [90, 244] on button "button" at bounding box center [93, 243] width 38 height 9
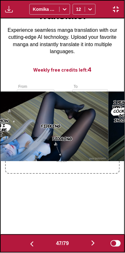
click at [90, 244] on button "button" at bounding box center [93, 243] width 38 height 9
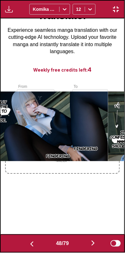
click at [91, 244] on img "button" at bounding box center [93, 243] width 8 height 8
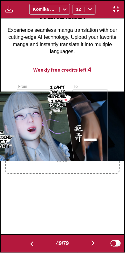
click at [89, 245] on button "button" at bounding box center [93, 243] width 38 height 9
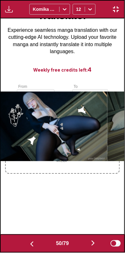
click at [91, 244] on img "button" at bounding box center [93, 243] width 8 height 8
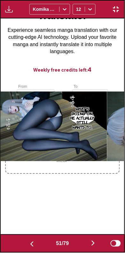
click at [90, 244] on button "button" at bounding box center [93, 243] width 38 height 9
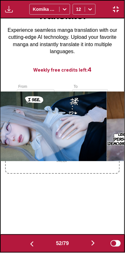
click at [97, 248] on button "button" at bounding box center [93, 243] width 38 height 9
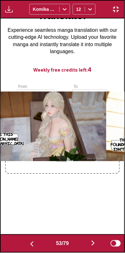
click at [92, 244] on img "button" at bounding box center [93, 243] width 8 height 8
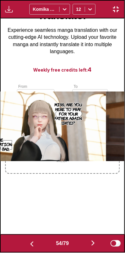
click at [92, 244] on img "button" at bounding box center [93, 243] width 8 height 8
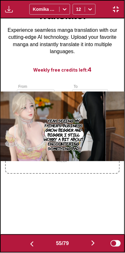
click at [92, 244] on img "button" at bounding box center [93, 243] width 8 height 8
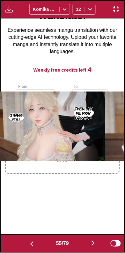
click at [92, 243] on img "button" at bounding box center [93, 243] width 8 height 8
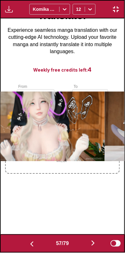
click at [92, 242] on img "button" at bounding box center [93, 243] width 8 height 8
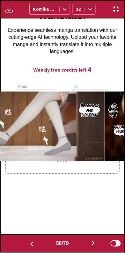
click at [92, 243] on img "button" at bounding box center [93, 243] width 8 height 8
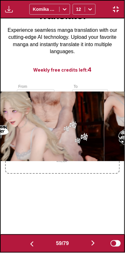
click at [92, 243] on img "button" at bounding box center [93, 243] width 8 height 8
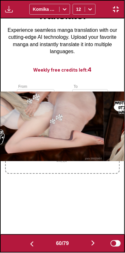
click at [91, 243] on img "button" at bounding box center [93, 243] width 8 height 8
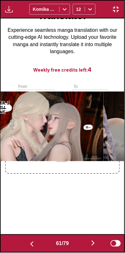
click at [92, 243] on img "button" at bounding box center [93, 243] width 8 height 8
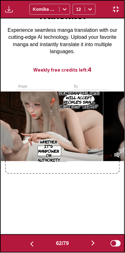
click at [92, 244] on img "button" at bounding box center [93, 243] width 8 height 8
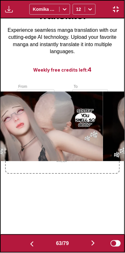
click at [33, 243] on img "button" at bounding box center [32, 244] width 8 height 8
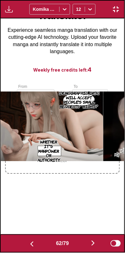
click at [36, 246] on button "button" at bounding box center [32, 243] width 38 height 9
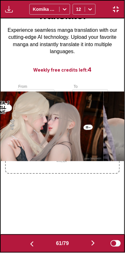
click at [37, 245] on button "button" at bounding box center [32, 243] width 38 height 9
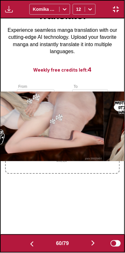
click at [36, 245] on button "button" at bounding box center [32, 243] width 38 height 9
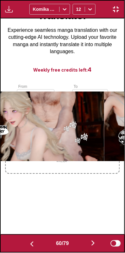
click at [36, 244] on button "button" at bounding box center [32, 243] width 38 height 9
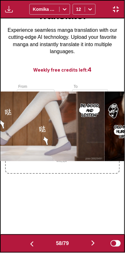
click at [36, 244] on button "button" at bounding box center [32, 243] width 38 height 9
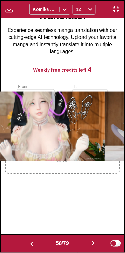
click at [35, 244] on button "button" at bounding box center [32, 243] width 38 height 9
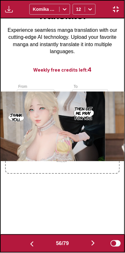
click at [34, 244] on button "button" at bounding box center [32, 243] width 38 height 9
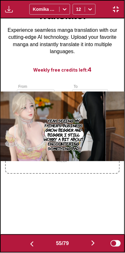
click at [35, 244] on button "button" at bounding box center [32, 243] width 38 height 9
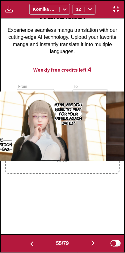
click at [34, 244] on button "button" at bounding box center [32, 243] width 38 height 9
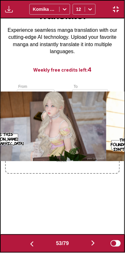
click at [34, 244] on button "button" at bounding box center [32, 243] width 38 height 9
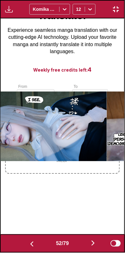
click at [35, 244] on button "button" at bounding box center [32, 243] width 38 height 9
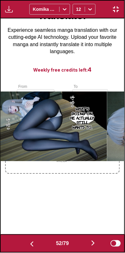
click at [34, 244] on button "button" at bounding box center [32, 243] width 38 height 9
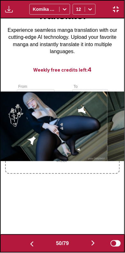
click at [35, 244] on button "button" at bounding box center [32, 243] width 38 height 9
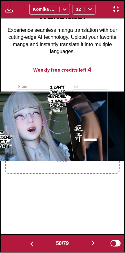
click at [35, 244] on button "button" at bounding box center [32, 243] width 38 height 9
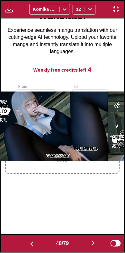
click at [35, 244] on button "button" at bounding box center [32, 243] width 38 height 9
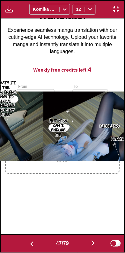
click at [35, 245] on button "button" at bounding box center [32, 243] width 38 height 9
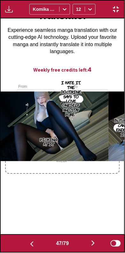
click at [35, 244] on button "button" at bounding box center [32, 243] width 38 height 9
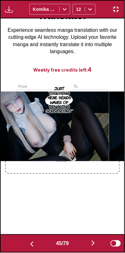
click at [35, 245] on button "button" at bounding box center [32, 243] width 38 height 9
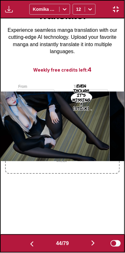
click at [34, 245] on button "button" at bounding box center [32, 243] width 38 height 9
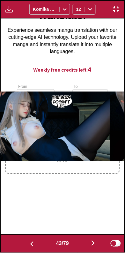
click at [34, 245] on button "button" at bounding box center [32, 243] width 38 height 9
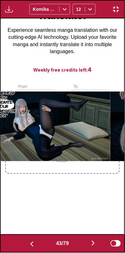
click at [34, 245] on img "button" at bounding box center [32, 244] width 8 height 8
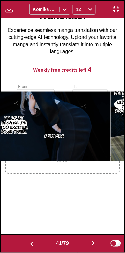
click at [34, 245] on img "button" at bounding box center [32, 244] width 8 height 8
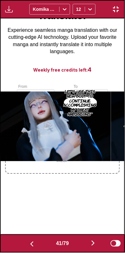
click at [34, 245] on button "button" at bounding box center [32, 243] width 38 height 9
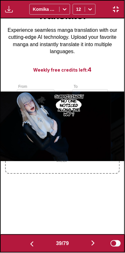
click at [35, 246] on button "button" at bounding box center [32, 243] width 38 height 9
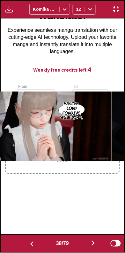
click at [34, 245] on button "button" at bounding box center [32, 243] width 38 height 9
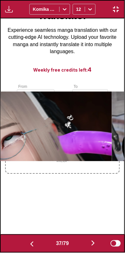
click at [34, 245] on button "button" at bounding box center [32, 243] width 38 height 9
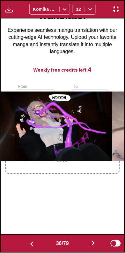
click at [34, 246] on button "button" at bounding box center [32, 243] width 38 height 9
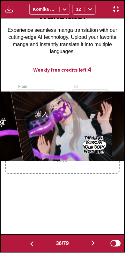
click at [34, 246] on button "button" at bounding box center [32, 243] width 38 height 9
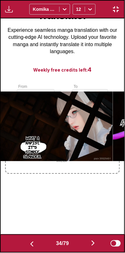
click at [34, 246] on button "button" at bounding box center [32, 243] width 38 height 9
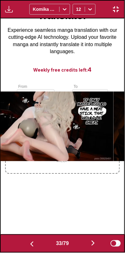
click at [92, 243] on img "button" at bounding box center [93, 243] width 8 height 8
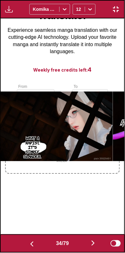
click at [31, 245] on img "button" at bounding box center [32, 244] width 8 height 8
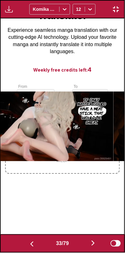
click at [33, 247] on img "button" at bounding box center [32, 244] width 8 height 8
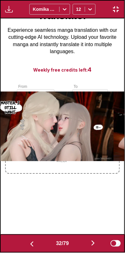
click at [89, 244] on button "button" at bounding box center [93, 243] width 38 height 9
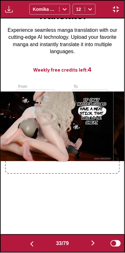
click at [92, 242] on img "button" at bounding box center [93, 243] width 8 height 8
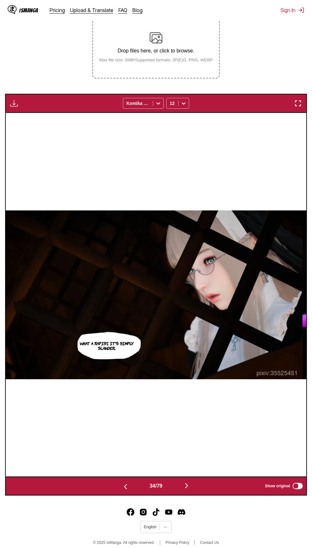
scroll to position [120, 0]
click at [190, 489] on img "button" at bounding box center [186, 486] width 8 height 8
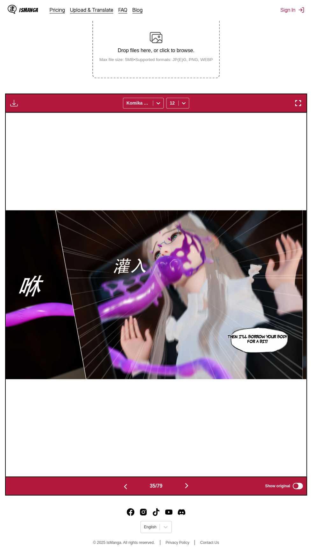
scroll to position [127, 0]
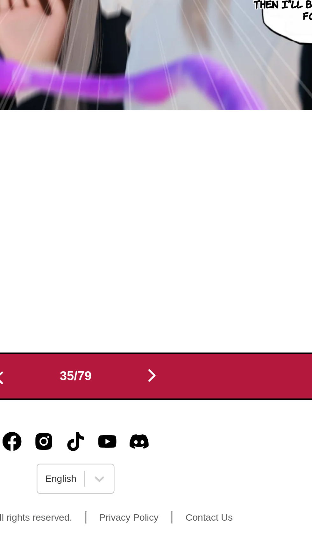
click at [203, 524] on footer "English © 2025 IsManga. All rights reserved. Privacy Policy Contact Us" at bounding box center [156, 521] width 312 height 54
click at [192, 476] on button "button" at bounding box center [186, 479] width 38 height 9
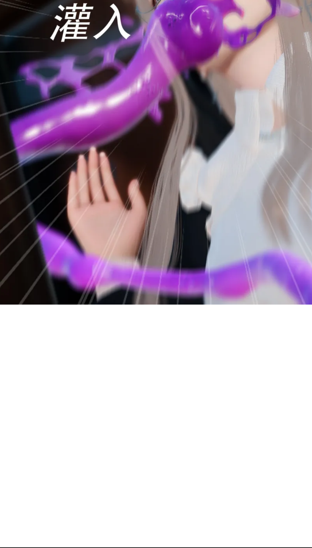
scroll to position [0, 10507]
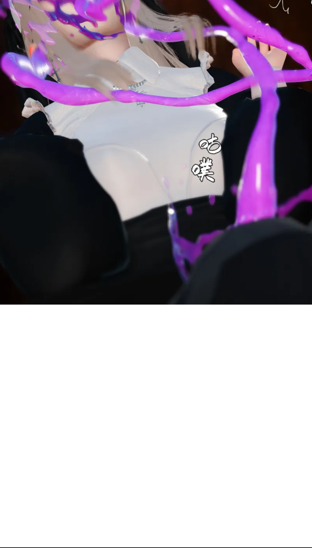
click at [160, 401] on div "Hoooh..." at bounding box center [152, 288] width 300 height 364
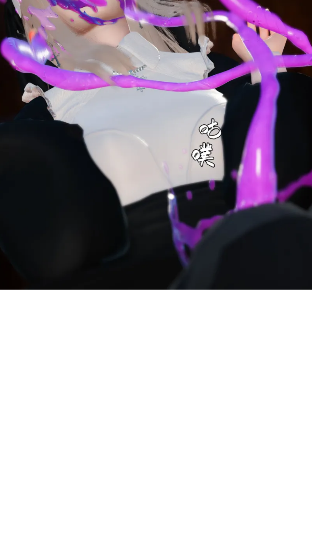
scroll to position [44, 0]
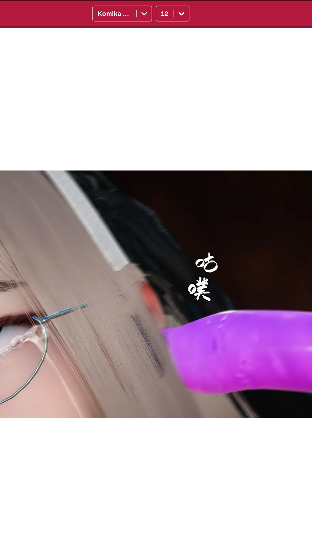
scroll to position [44, 0]
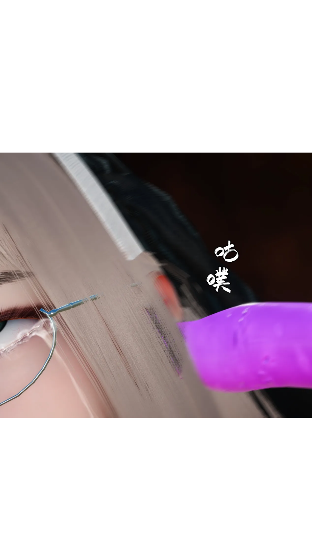
scroll to position [0, 11108]
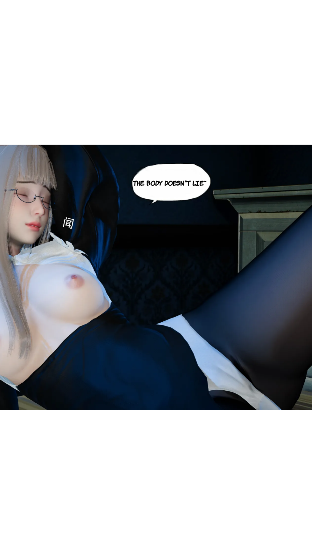
scroll to position [44, 0]
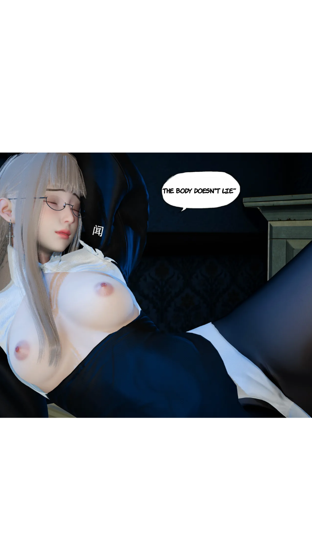
scroll to position [0, 12909]
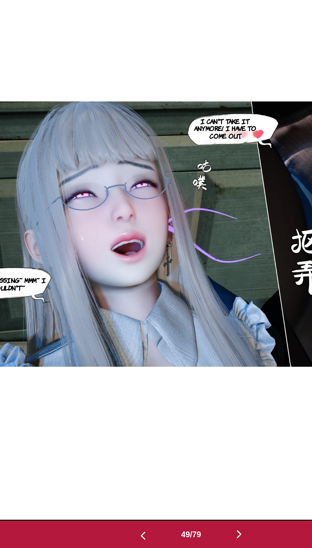
scroll to position [68, 0]
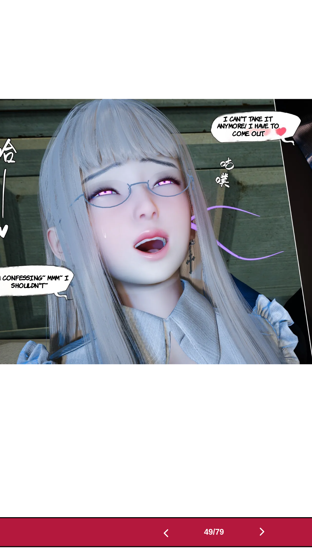
click at [132, 534] on button "button" at bounding box center [125, 537] width 38 height 9
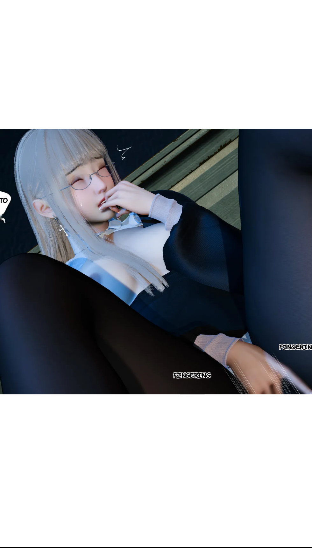
scroll to position [44, 0]
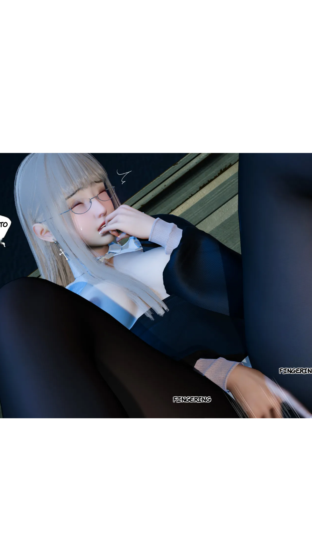
scroll to position [0, 13810]
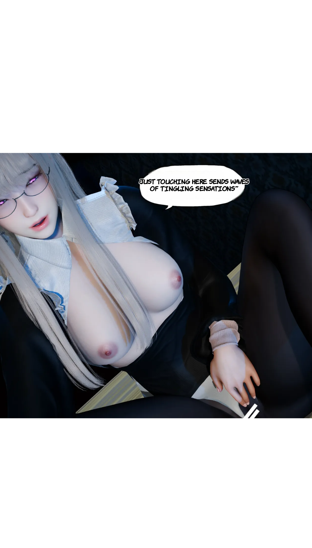
scroll to position [0, 12909]
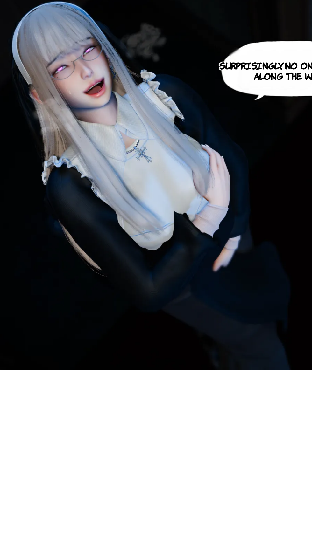
scroll to position [44, 0]
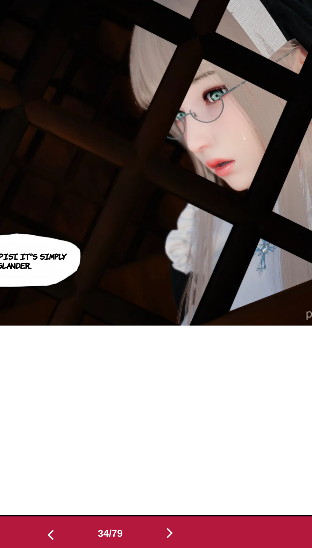
scroll to position [95, 0]
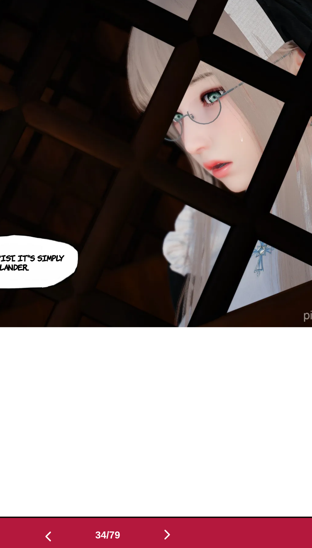
click at [186, 509] on img "button" at bounding box center [186, 510] width 8 height 8
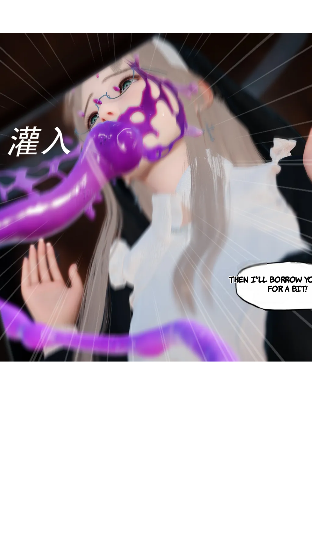
scroll to position [44, 0]
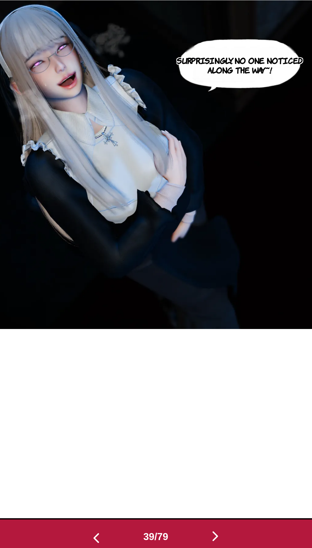
scroll to position [64, 0]
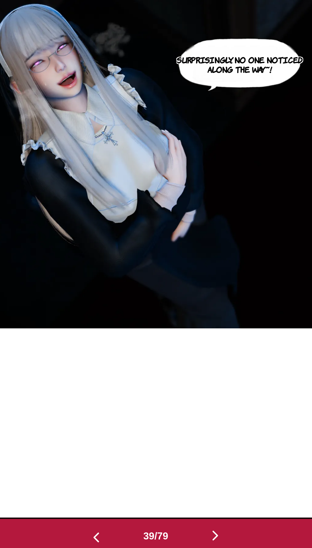
click at [185, 539] on img "button" at bounding box center [186, 542] width 8 height 8
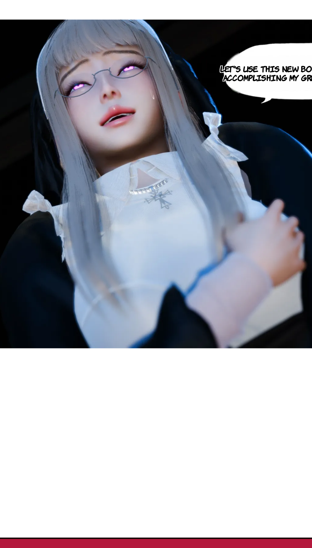
scroll to position [44, 0]
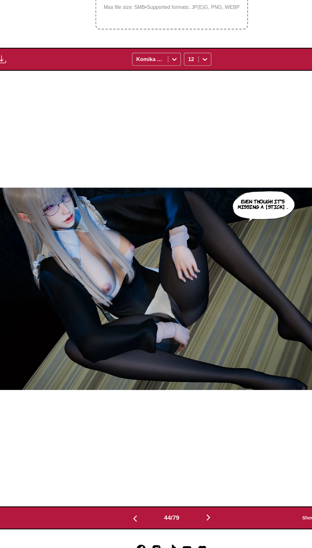
scroll to position [127, 0]
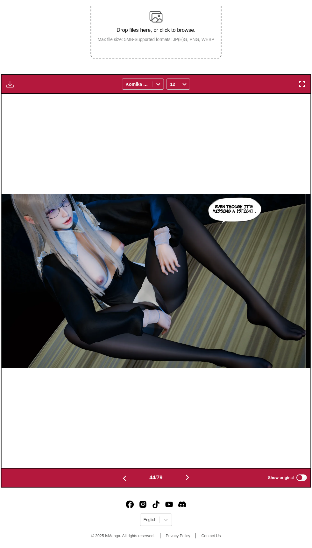
click at [195, 477] on button "button" at bounding box center [186, 479] width 38 height 9
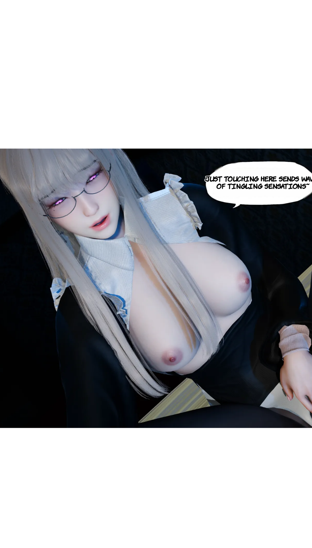
scroll to position [44, 0]
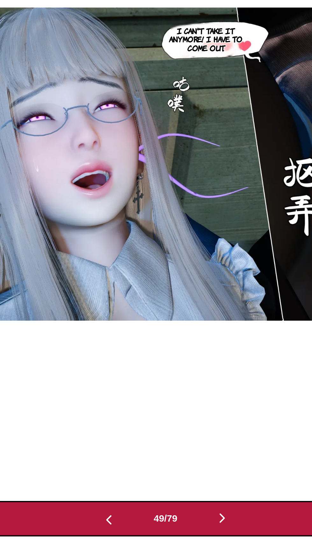
scroll to position [79, 0]
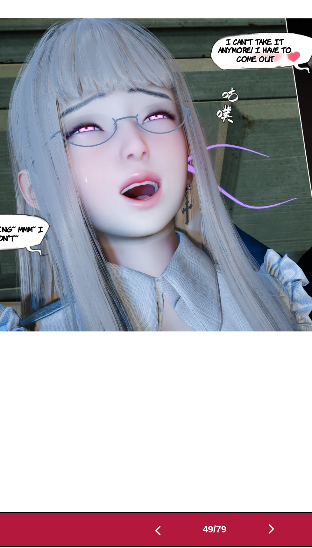
click at [183, 523] on button "button" at bounding box center [186, 527] width 38 height 9
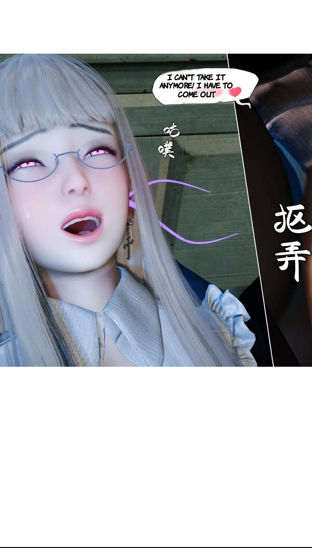
scroll to position [0, 14710]
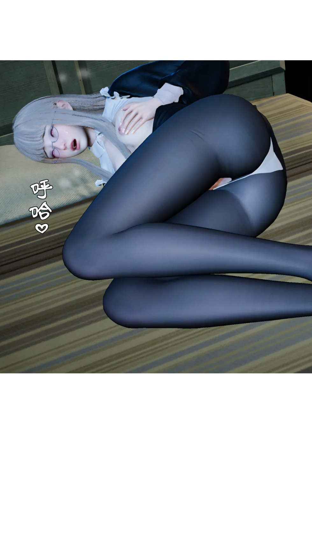
scroll to position [44, 0]
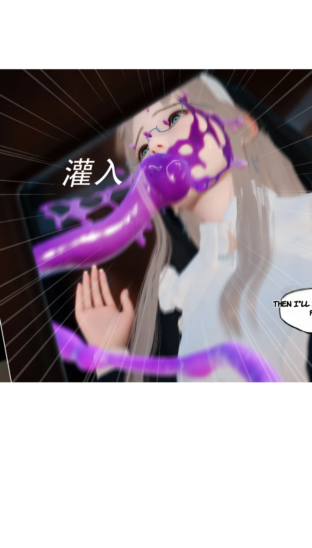
scroll to position [49, 0]
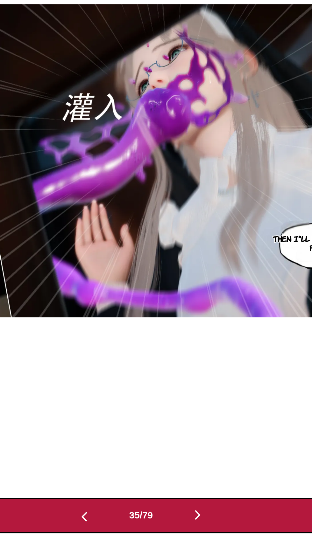
click at [185, 530] on img "button" at bounding box center [186, 530] width 8 height 8
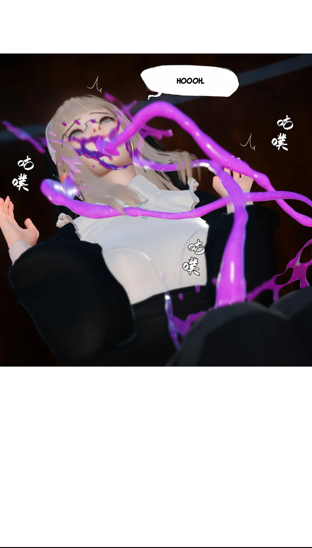
scroll to position [44, 0]
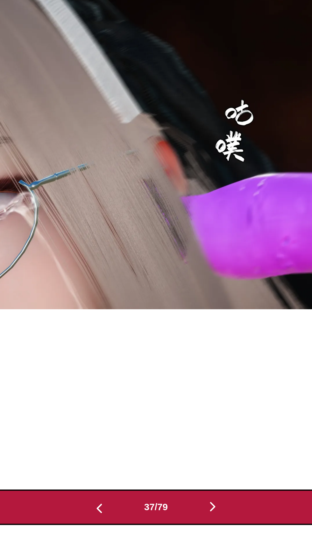
scroll to position [79, 0]
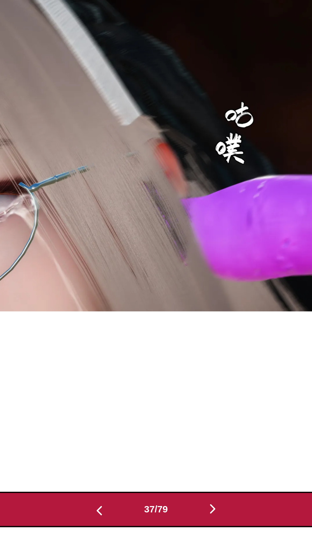
click at [188, 528] on img "button" at bounding box center [186, 526] width 8 height 8
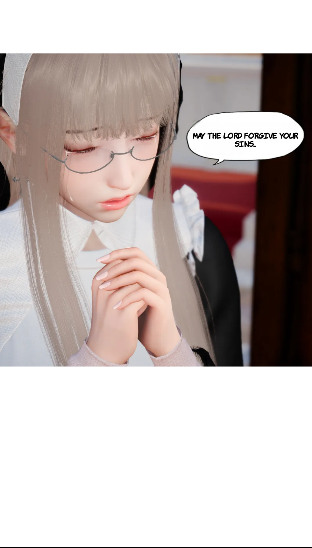
scroll to position [44, 0]
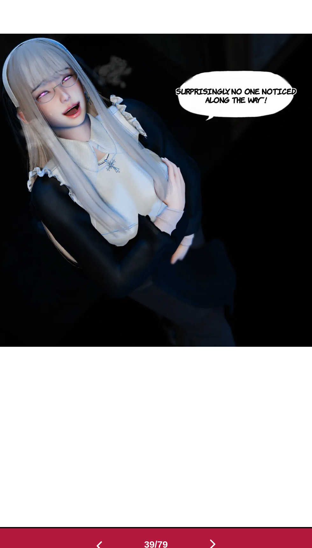
scroll to position [63, 0]
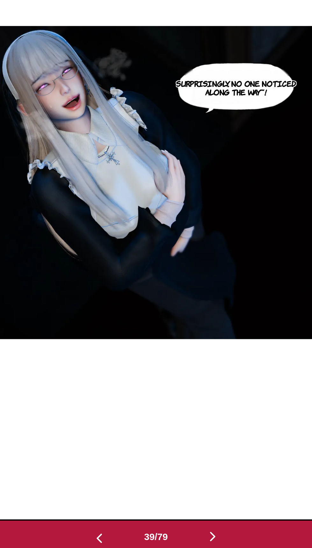
click at [186, 539] on img "button" at bounding box center [186, 542] width 8 height 8
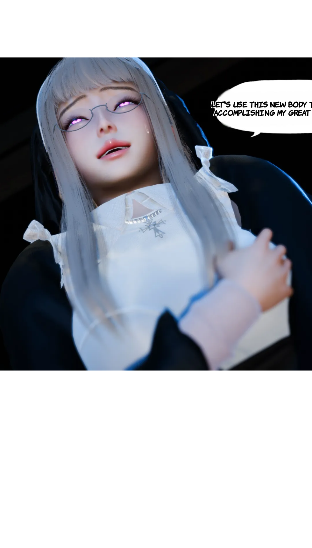
scroll to position [44, 0]
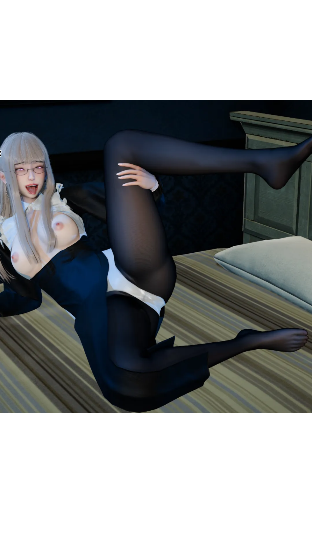
scroll to position [44, 0]
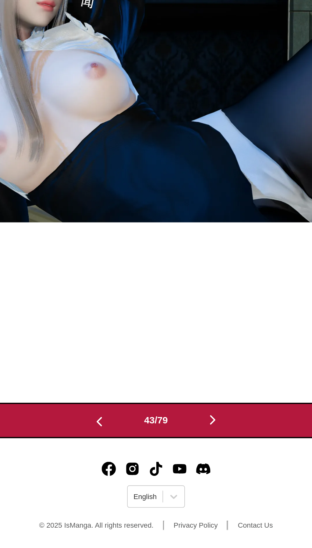
click at [181, 475] on button "button" at bounding box center [186, 479] width 38 height 9
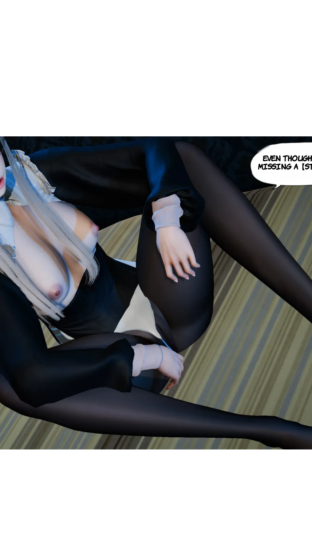
scroll to position [0, 13209]
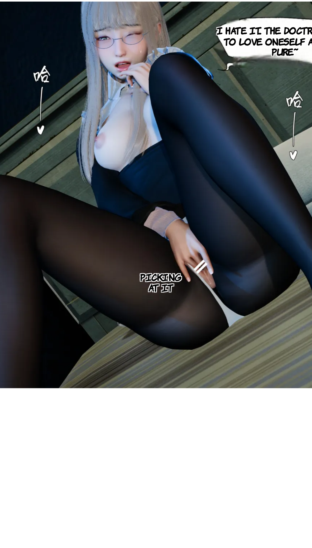
scroll to position [44, 0]
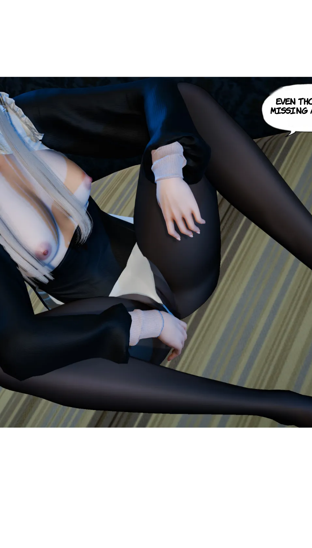
scroll to position [0, 12609]
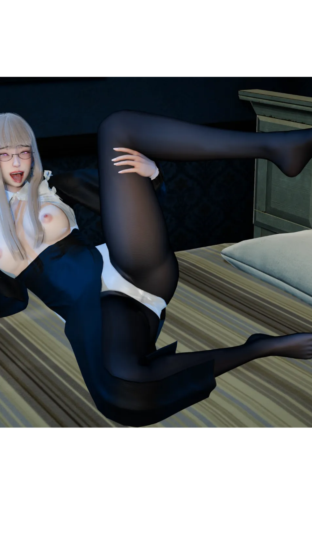
scroll to position [44, 0]
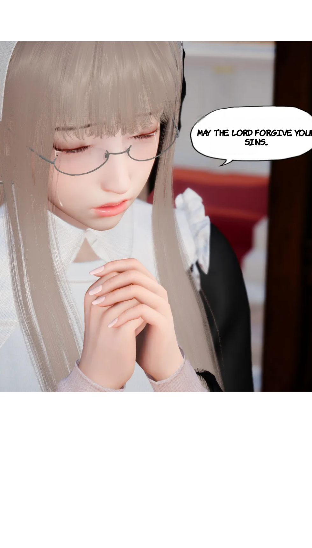
scroll to position [44, 0]
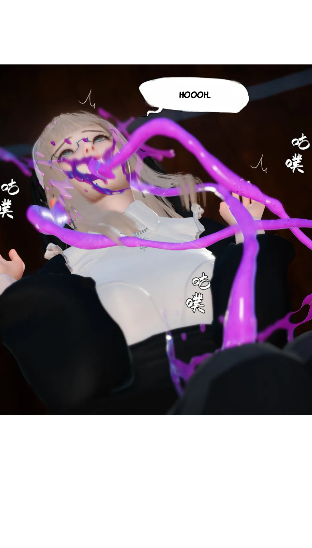
click at [124, 548] on div "Hoooh..." at bounding box center [152, 371] width 300 height 364
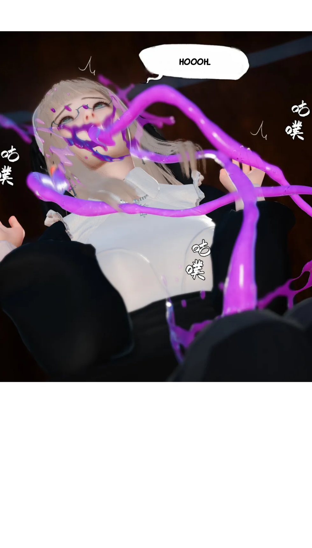
scroll to position [44, 0]
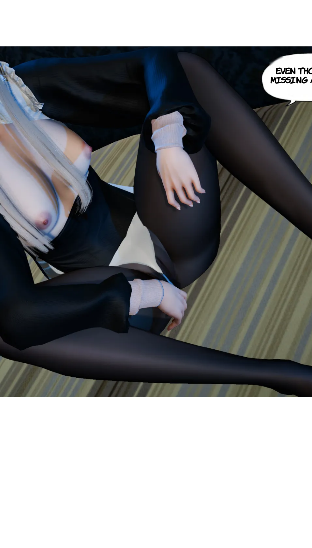
click at [185, 548] on div "Even though it's missing a【stick】." at bounding box center [151, 371] width 300 height 364
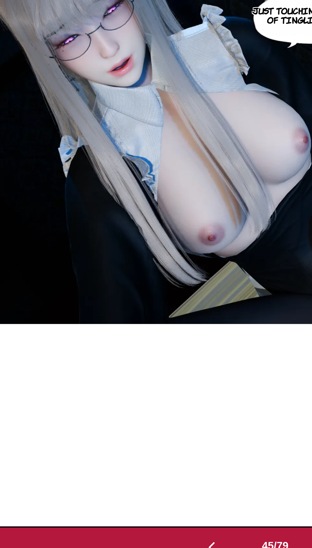
scroll to position [64, 0]
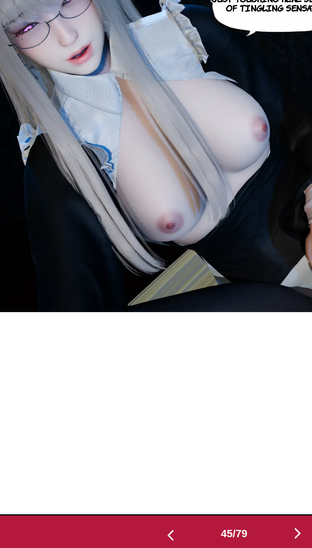
click at [183, 540] on button "button" at bounding box center [186, 541] width 38 height 9
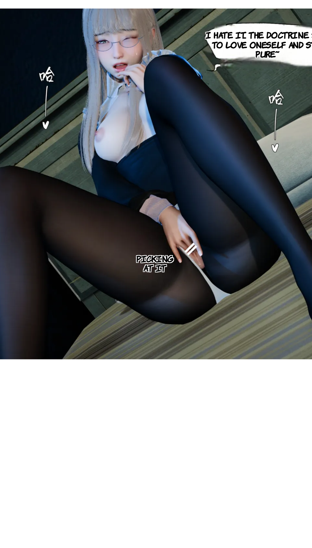
scroll to position [44, 0]
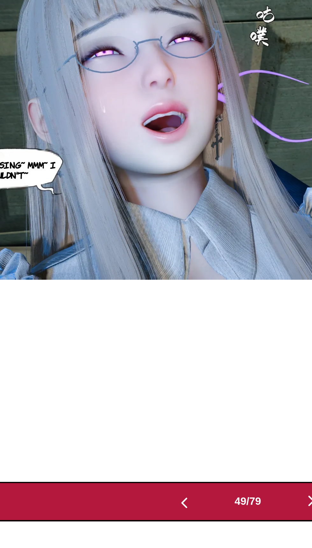
scroll to position [81, 0]
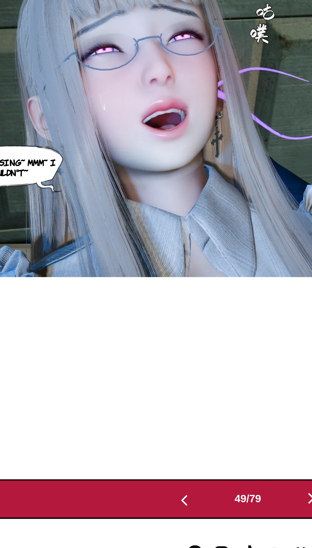
click at [128, 526] on button "button" at bounding box center [125, 524] width 38 height 9
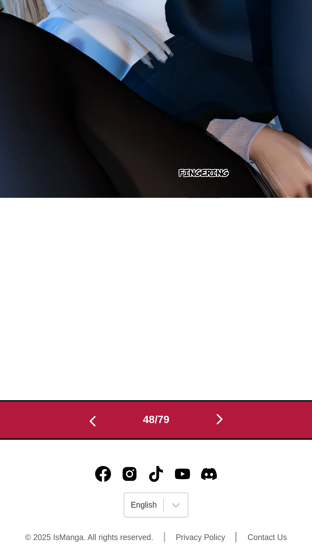
click at [127, 485] on img "button" at bounding box center [125, 487] width 8 height 8
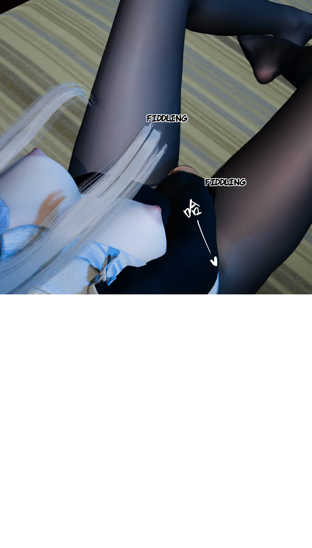
scroll to position [44, 0]
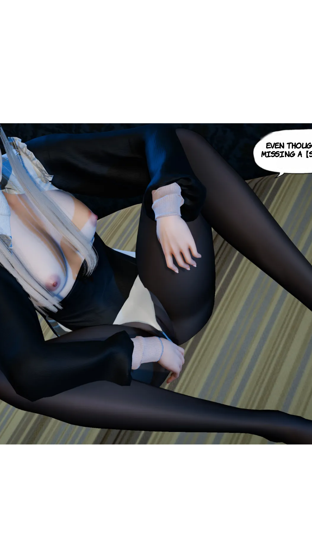
scroll to position [0, 12609]
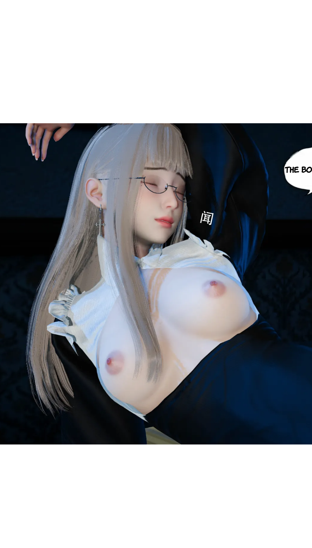
click at [129, 471] on div "The body doesn't lie~" at bounding box center [151, 370] width 300 height 364
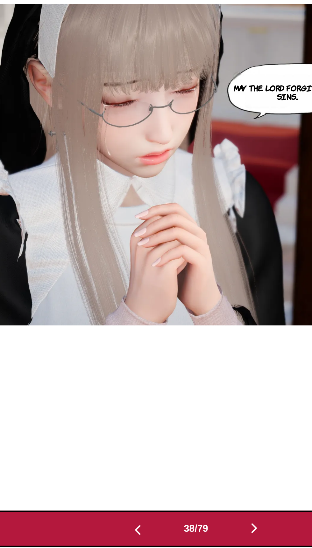
click at [189, 540] on img "button" at bounding box center [186, 538] width 8 height 8
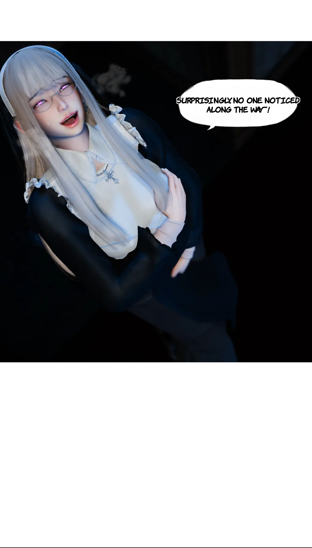
click at [209, 518] on div "Surprisingly, no one noticed along the way~!" at bounding box center [152, 347] width 300 height 364
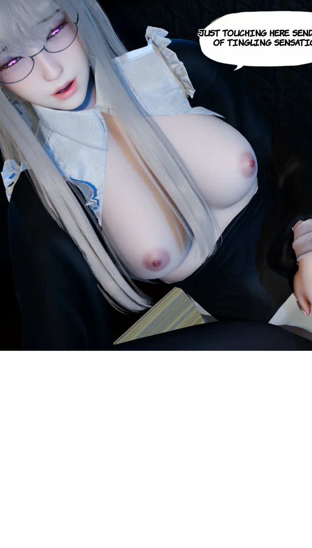
scroll to position [71, 0]
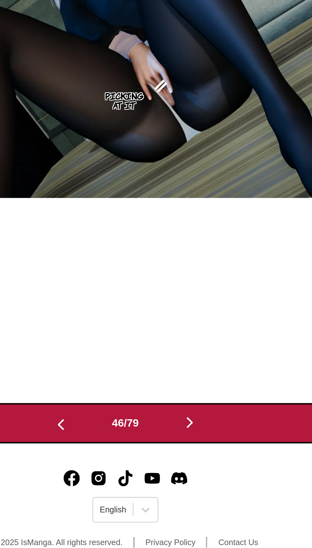
scroll to position [119, 0]
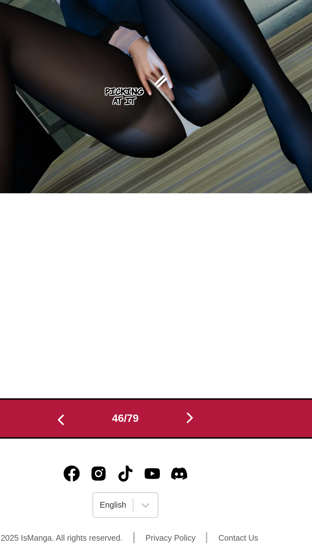
click at [187, 487] on img "button" at bounding box center [186, 487] width 8 height 8
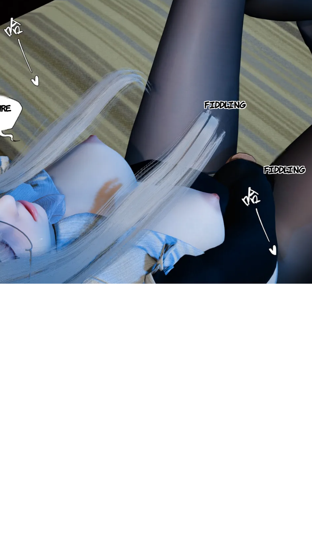
scroll to position [44, 0]
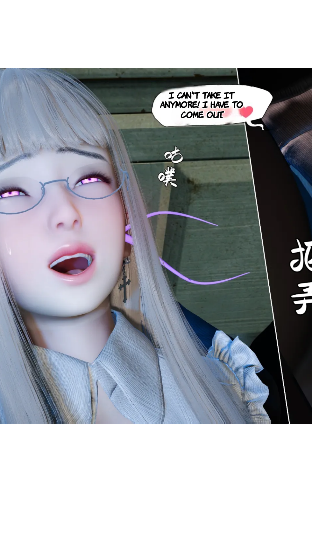
scroll to position [0, 14110]
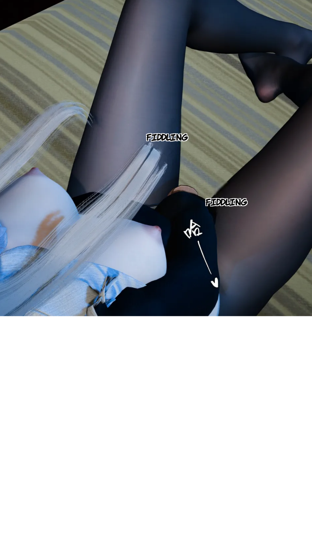
scroll to position [44, 0]
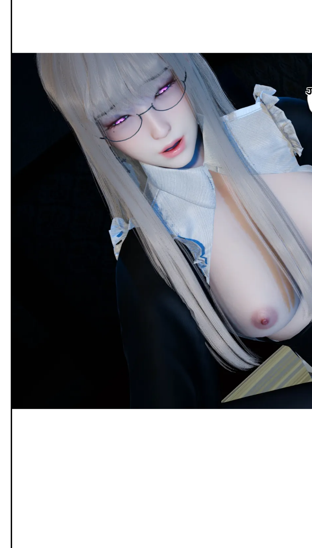
scroll to position [44, 0]
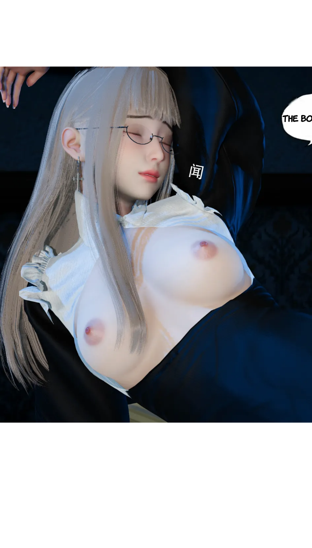
click at [58, 513] on div "The body doesn't lie~" at bounding box center [151, 371] width 300 height 364
